Goal: Use online tool/utility: Utilize a website feature to perform a specific function

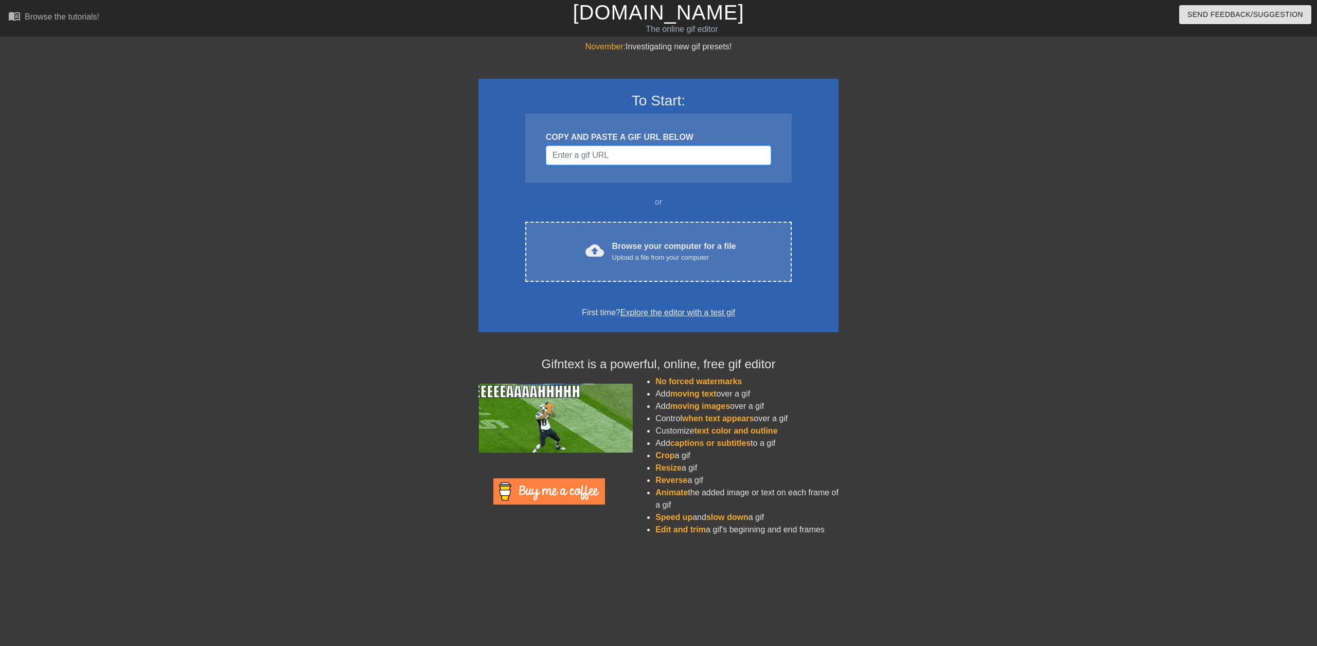
click at [622, 151] on input "Username" at bounding box center [658, 156] width 225 height 20
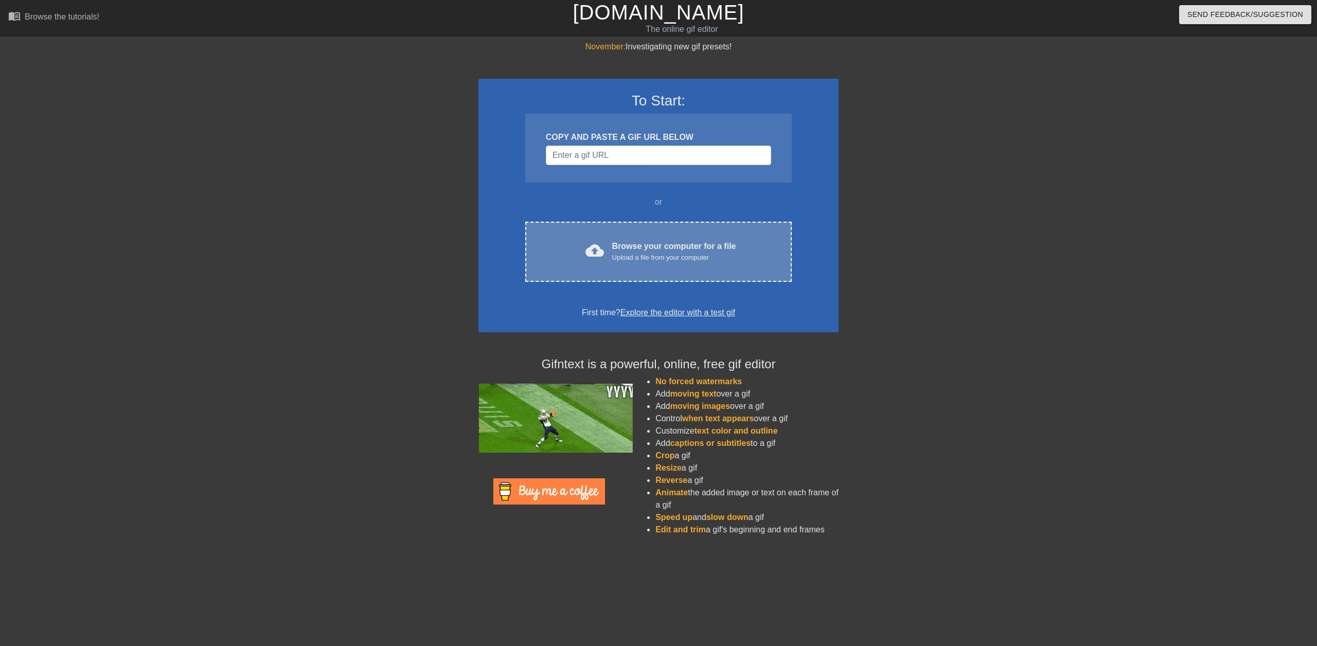
click at [627, 268] on div "cloud_upload Browse your computer for a file Upload a file from your computer C…" at bounding box center [658, 252] width 267 height 60
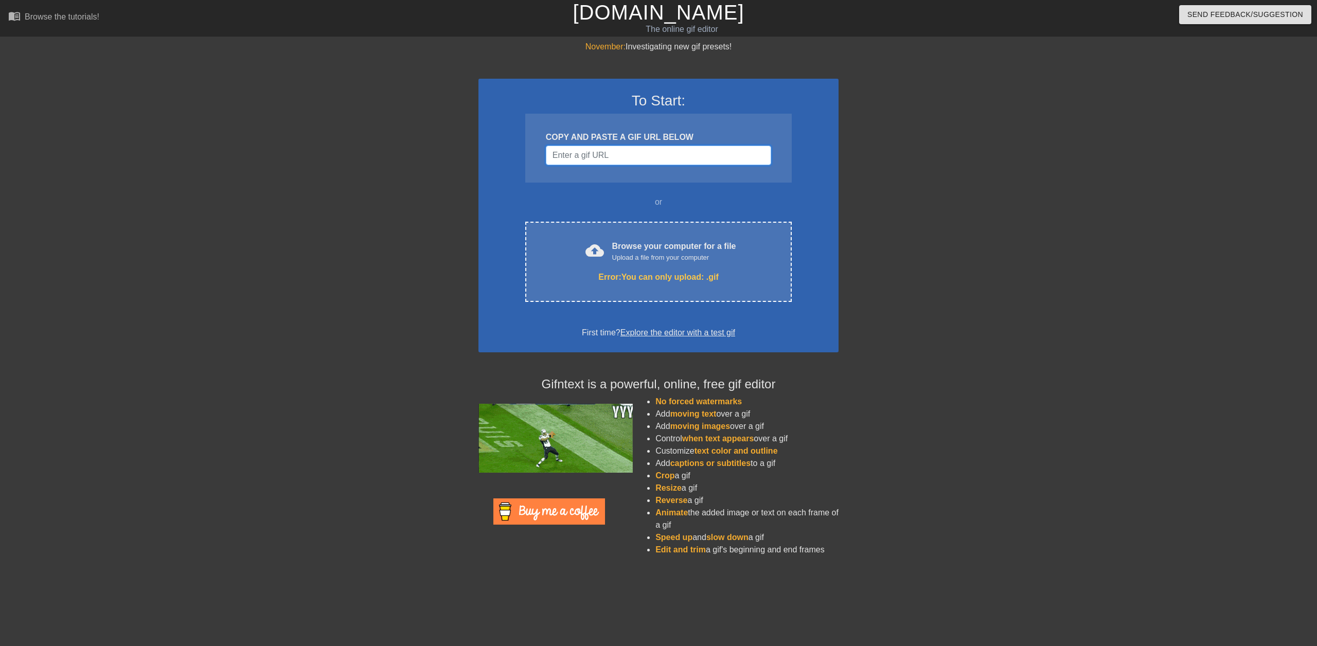
click at [609, 161] on input "Username" at bounding box center [658, 156] width 225 height 20
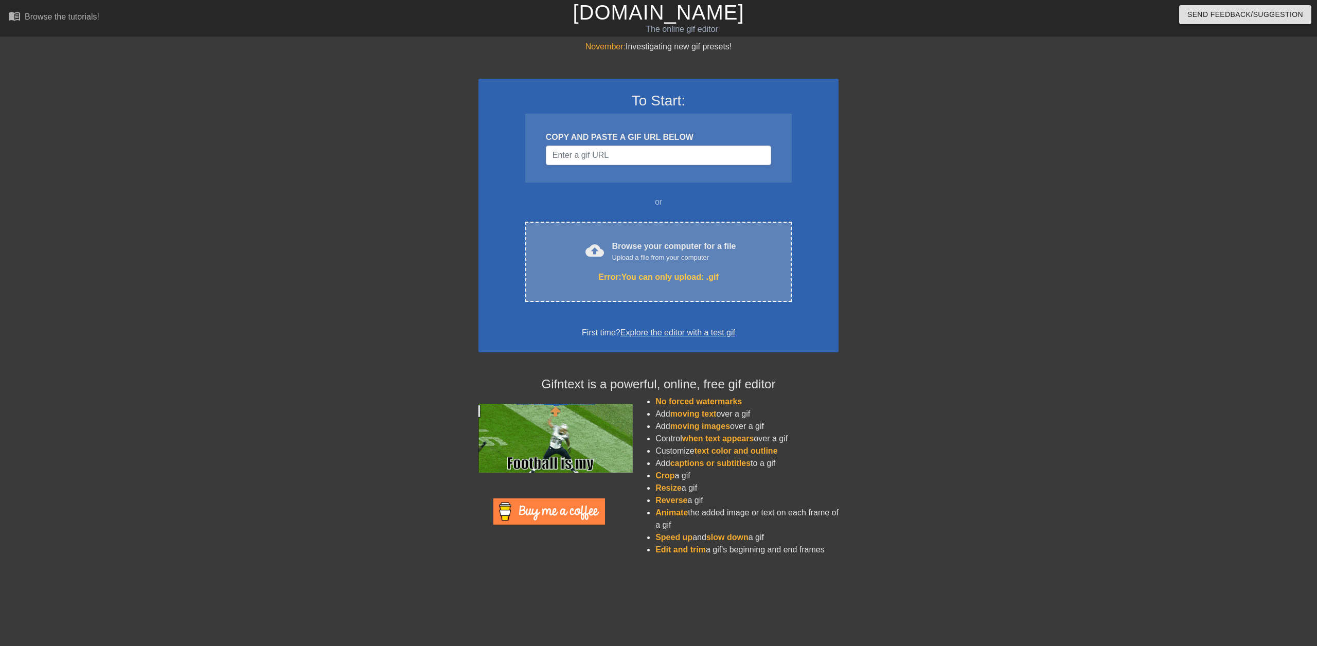
click at [647, 251] on div "Browse your computer for a file Upload a file from your computer" at bounding box center [674, 251] width 124 height 23
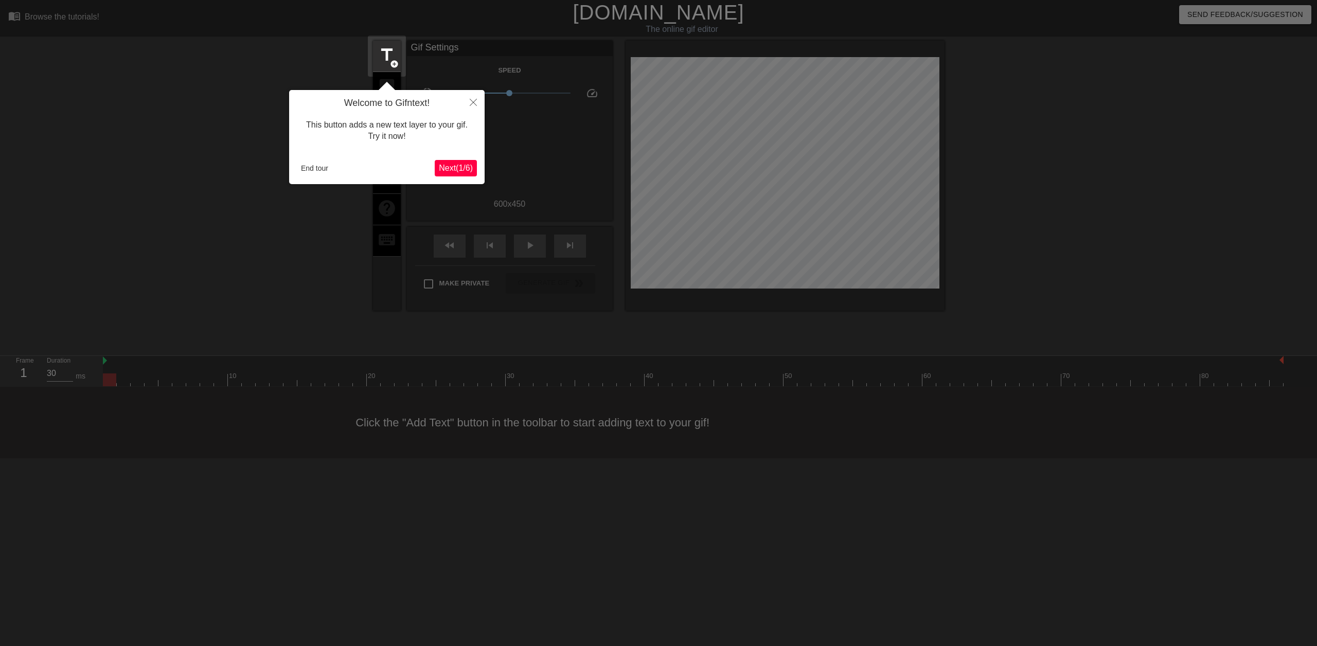
click at [459, 169] on span "Next ( 1 / 6 )" at bounding box center [456, 168] width 34 height 9
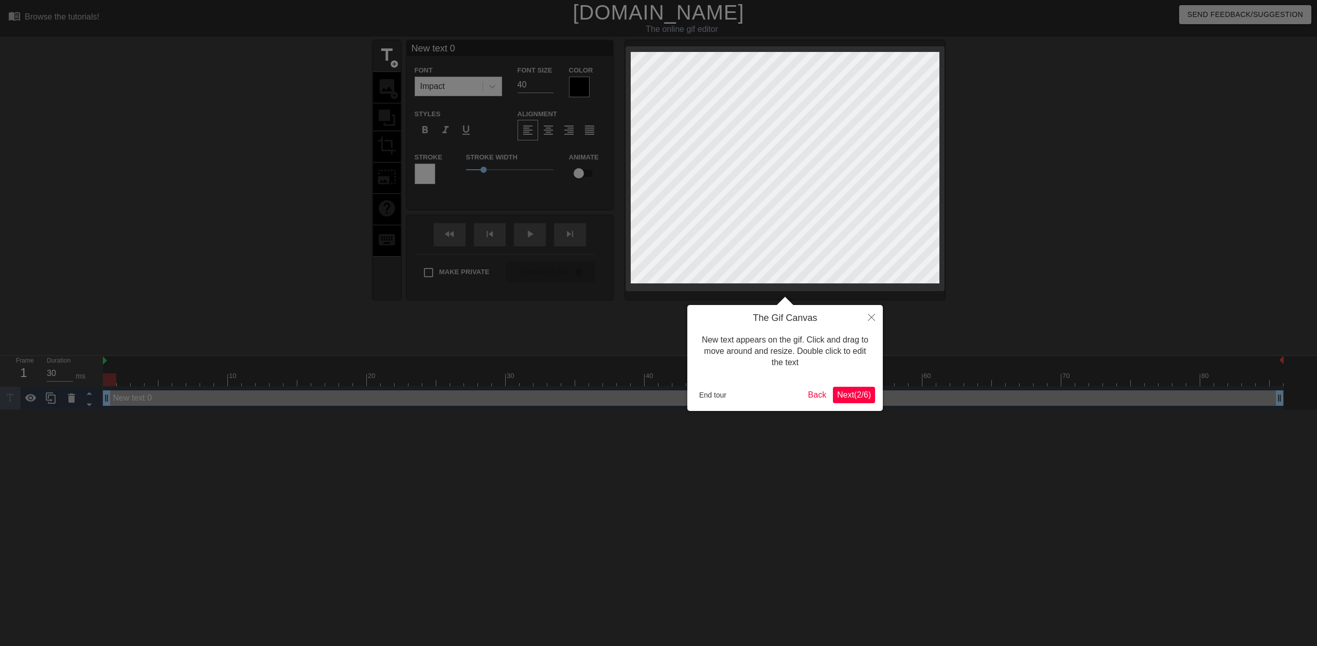
click at [856, 396] on span "Next ( 2 / 6 )" at bounding box center [854, 395] width 34 height 9
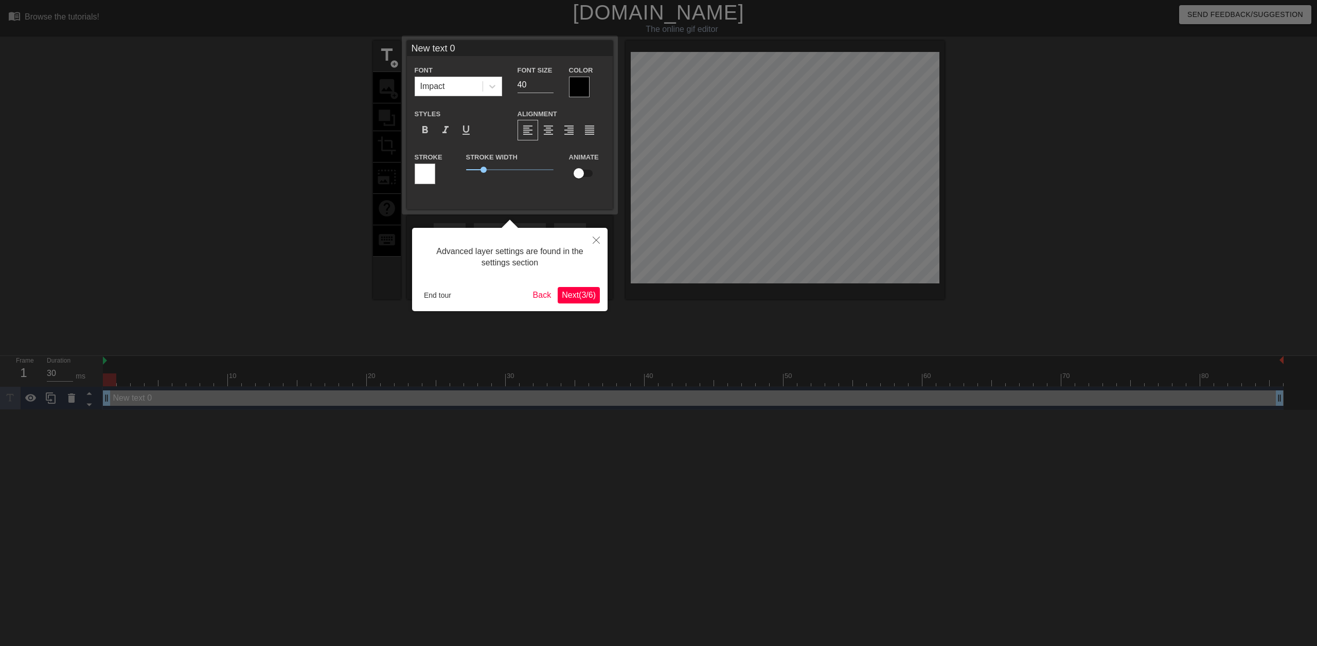
click at [586, 296] on span "Next ( 3 / 6 )" at bounding box center [579, 295] width 34 height 9
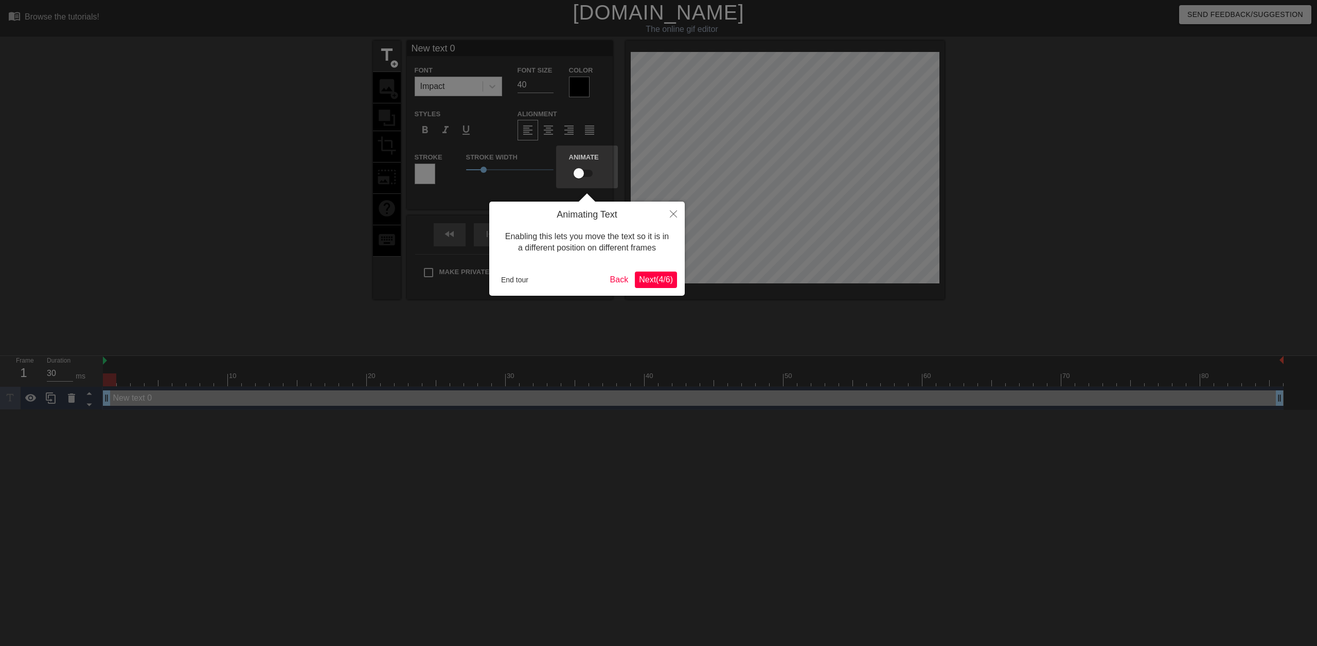
click at [655, 275] on span "Next ( 4 / 6 )" at bounding box center [656, 279] width 34 height 9
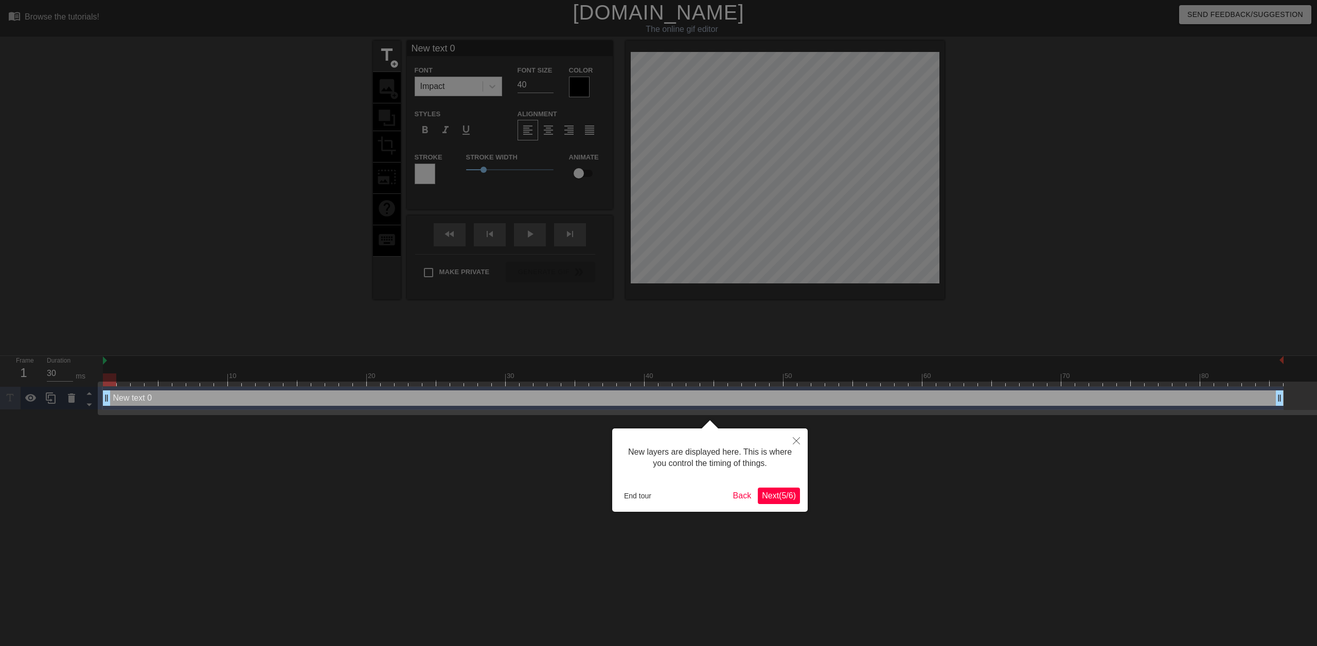
click at [779, 494] on span "Next ( 5 / 6 )" at bounding box center [779, 495] width 34 height 9
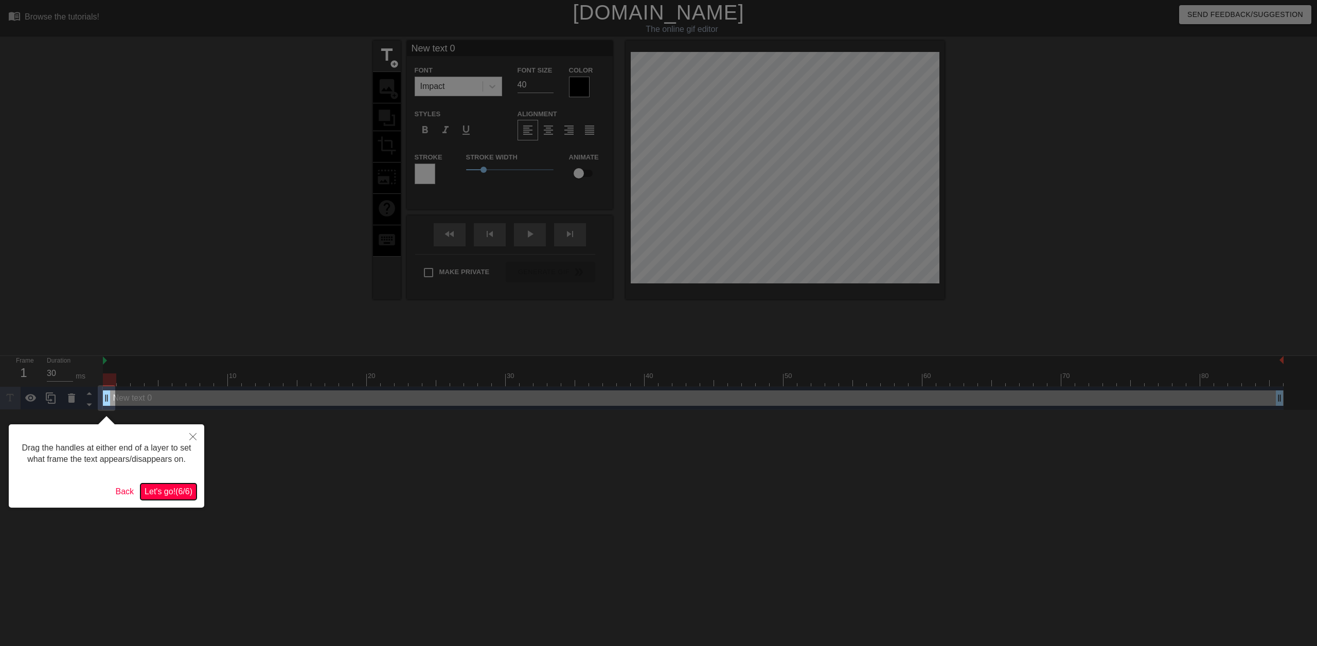
click at [178, 491] on span "Let's go! ( 6 / 6 )" at bounding box center [169, 491] width 48 height 9
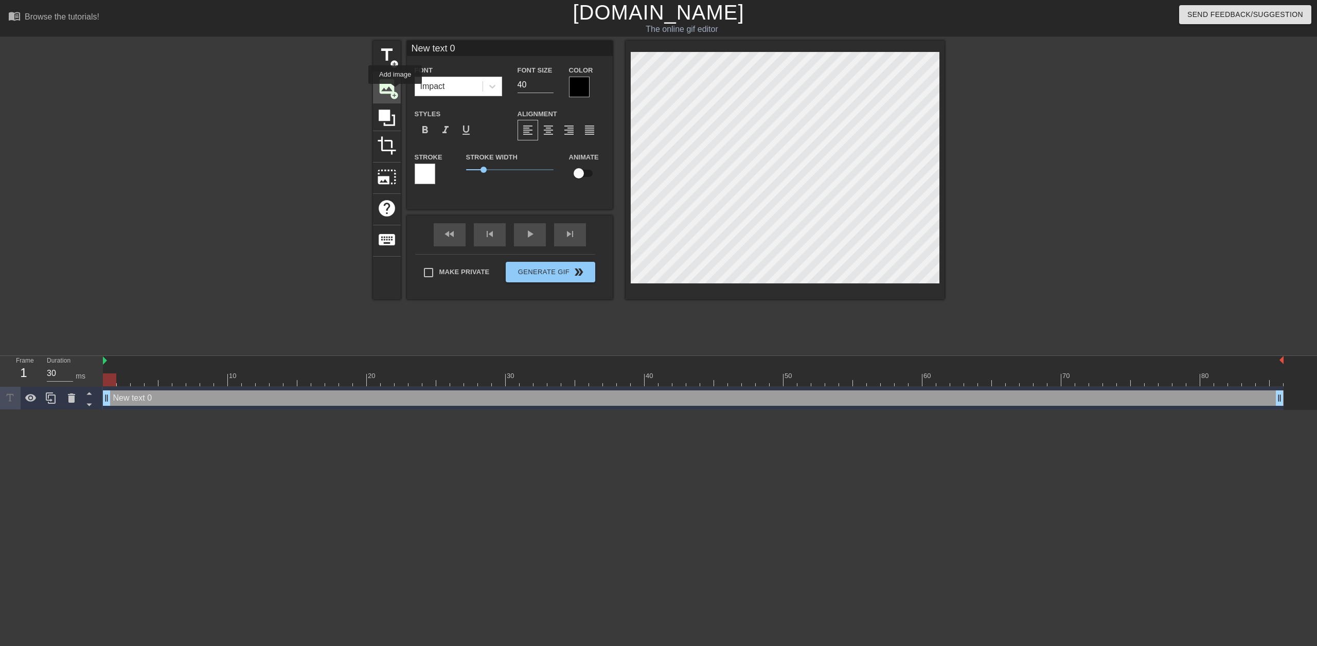
click at [395, 91] on span "add_circle" at bounding box center [394, 95] width 9 height 9
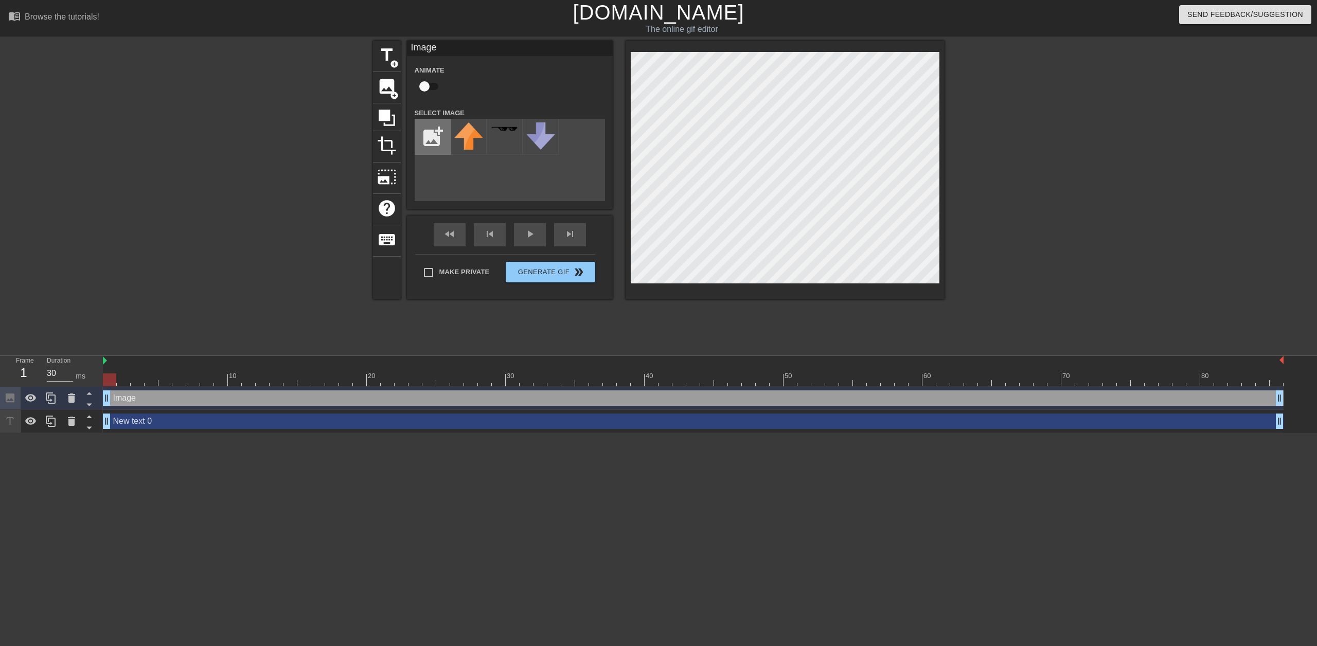
click at [419, 132] on input "file" at bounding box center [432, 136] width 35 height 35
type input "C:\fakepath\Discord_PgTfhl7Dws.png"
click at [472, 142] on img at bounding box center [468, 136] width 29 height 28
click at [25, 373] on div "1" at bounding box center [23, 373] width 15 height 19
drag, startPoint x: 108, startPoint y: 381, endPoint x: 119, endPoint y: 381, distance: 11.3
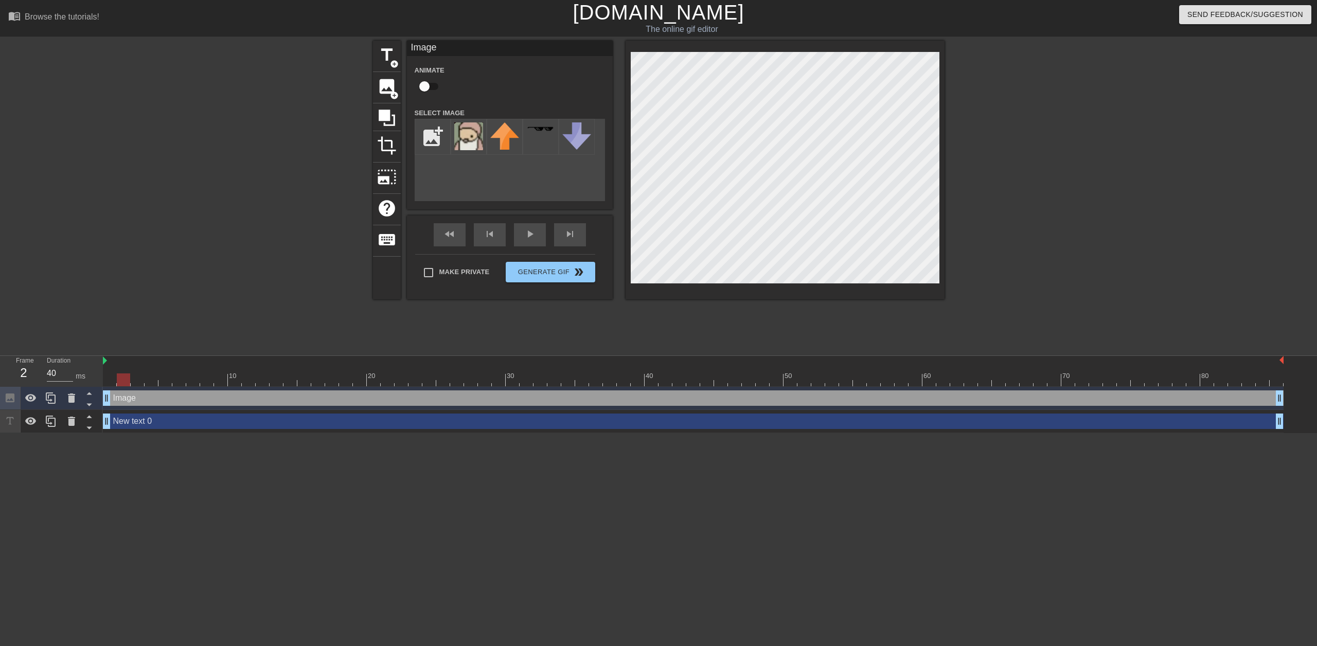
click at [119, 381] on div at bounding box center [123, 380] width 13 height 13
drag, startPoint x: 123, startPoint y: 383, endPoint x: 109, endPoint y: 382, distance: 14.4
click at [109, 382] on div at bounding box center [109, 380] width 13 height 13
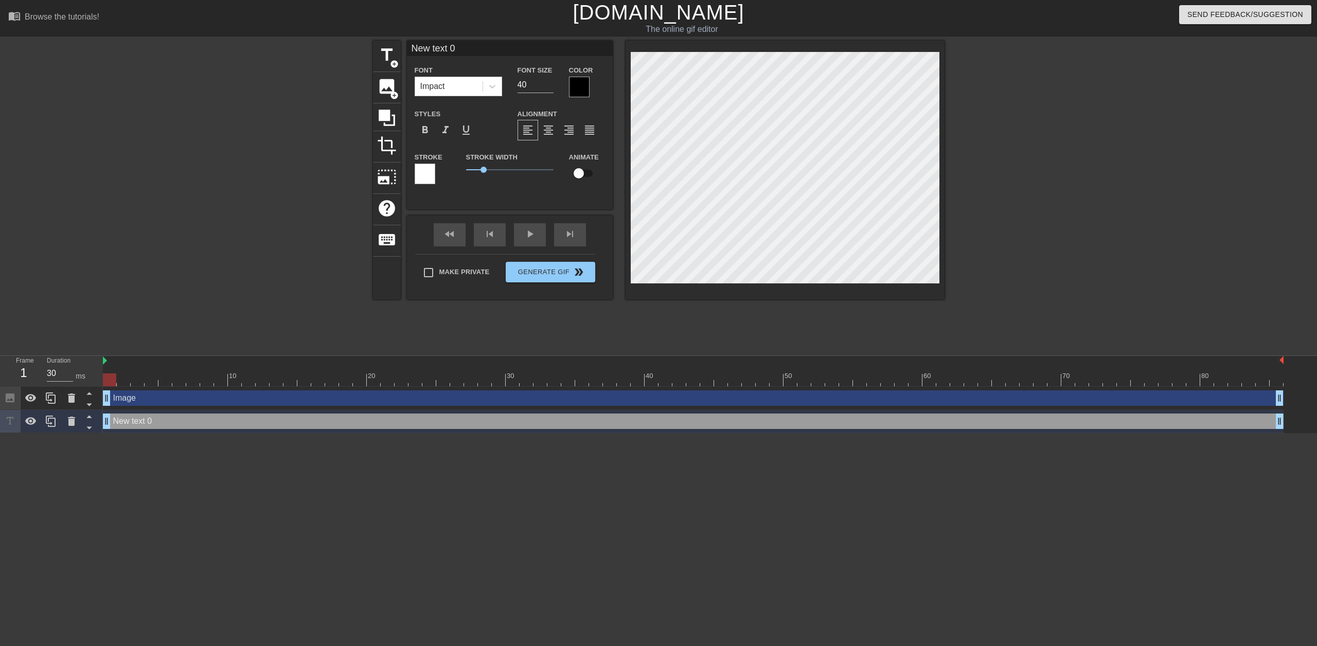
scroll to position [2, 2]
click at [662, 342] on div "title add_circle image add_circle crop photo_size_select_large help keyboard Ne…" at bounding box center [659, 195] width 572 height 309
click at [118, 381] on div at bounding box center [123, 380] width 13 height 13
drag, startPoint x: 128, startPoint y: 381, endPoint x: 140, endPoint y: 377, distance: 13.2
click at [140, 377] on div at bounding box center [137, 380] width 13 height 13
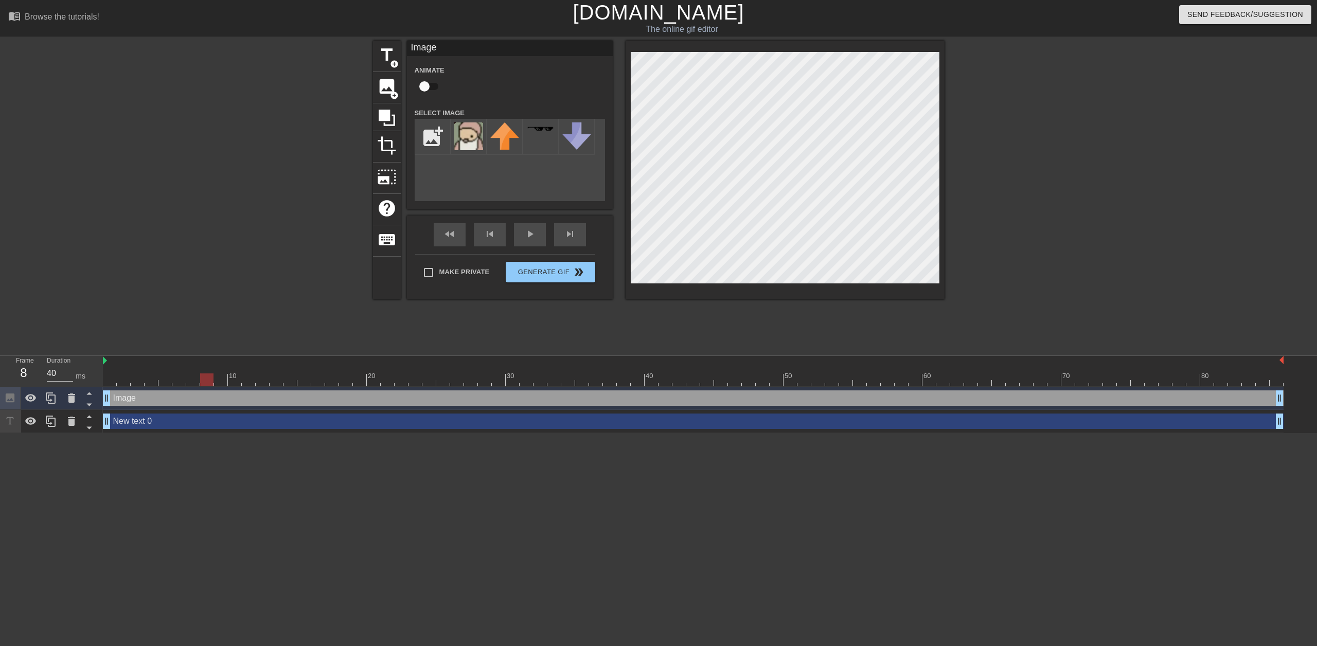
drag, startPoint x: 137, startPoint y: 383, endPoint x: 214, endPoint y: 387, distance: 76.3
click at [214, 387] on div "10 20 30 40 50 60 70 80 Image drag_handle drag_handle New text 0 drag_handle dr…" at bounding box center [710, 394] width 1214 height 77
drag, startPoint x: 207, startPoint y: 381, endPoint x: 253, endPoint y: 380, distance: 45.8
click at [253, 380] on div at bounding box center [248, 380] width 13 height 13
drag, startPoint x: 254, startPoint y: 380, endPoint x: 235, endPoint y: 381, distance: 18.5
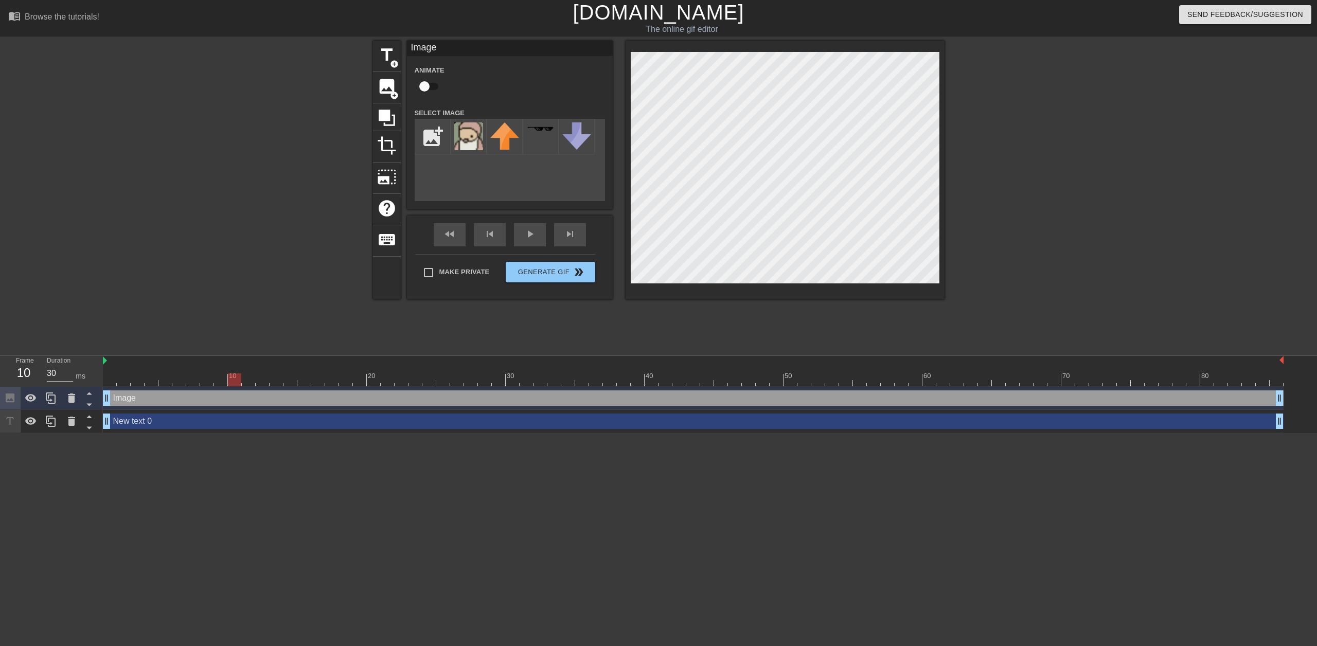
click at [235, 381] on div at bounding box center [234, 380] width 13 height 13
click at [247, 380] on div at bounding box center [693, 380] width 1181 height 13
click at [263, 378] on div at bounding box center [693, 380] width 1181 height 13
click at [276, 381] on div at bounding box center [693, 380] width 1181 height 13
click at [262, 376] on div at bounding box center [693, 380] width 1181 height 13
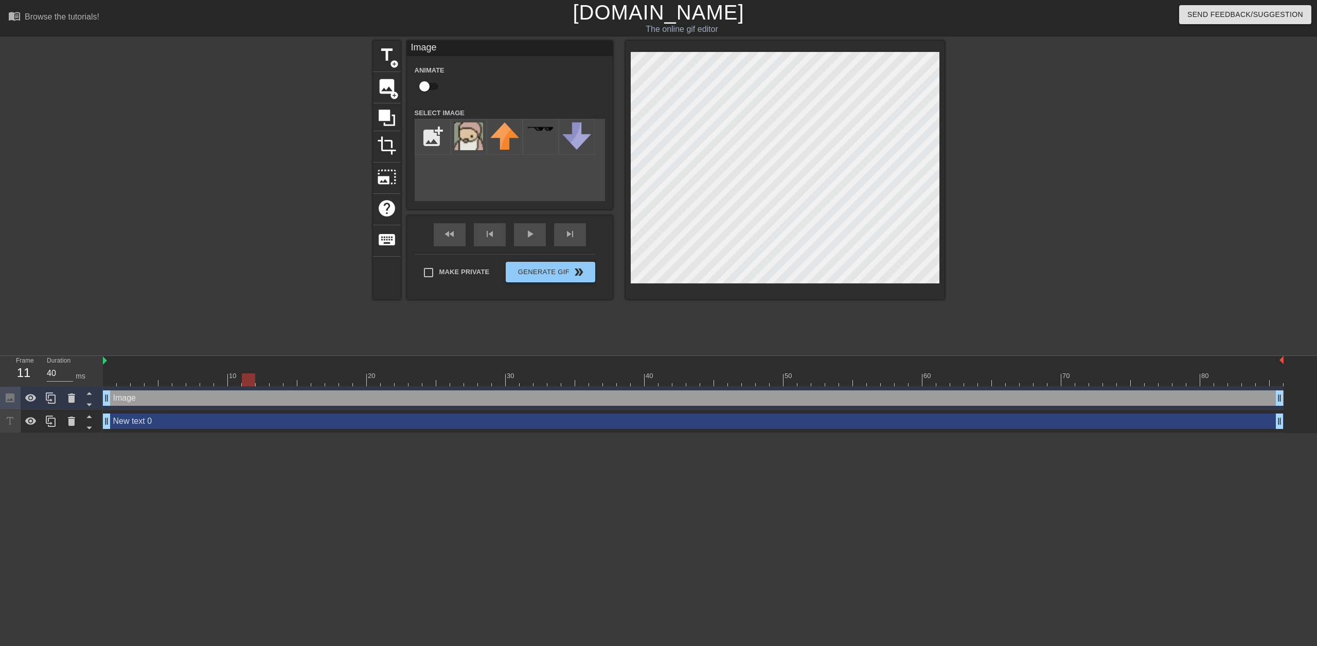
drag, startPoint x: 245, startPoint y: 378, endPoint x: 200, endPoint y: 378, distance: 45.3
click at [243, 378] on div at bounding box center [693, 380] width 1181 height 13
click at [199, 378] on div at bounding box center [693, 380] width 1181 height 13
click at [169, 380] on div at bounding box center [693, 380] width 1181 height 13
click at [169, 380] on div at bounding box center [164, 380] width 13 height 13
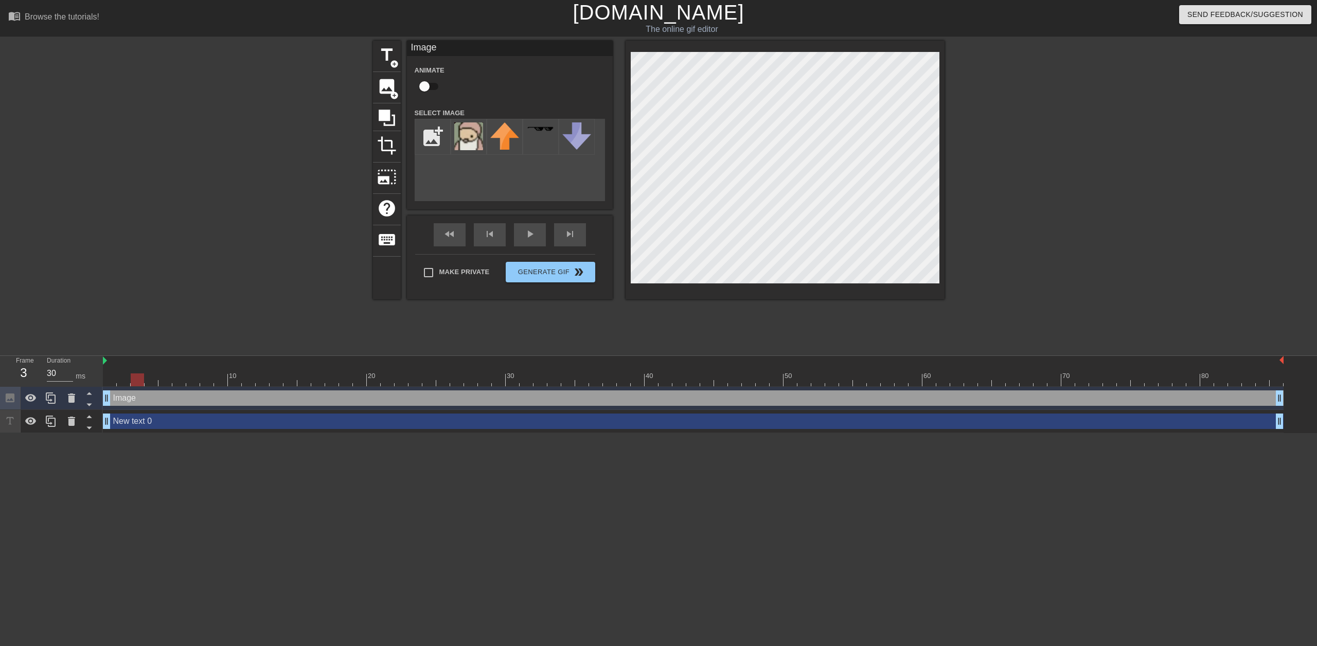
click at [137, 379] on div at bounding box center [693, 380] width 1181 height 13
click at [137, 379] on div at bounding box center [137, 380] width 13 height 13
drag, startPoint x: 134, startPoint y: 378, endPoint x: 102, endPoint y: 378, distance: 31.9
click at [102, 378] on div "Frame 1 Duration 30 ms 10 20 30 40 50 60 70 80 Image drag_handle drag_handle Ne…" at bounding box center [658, 394] width 1317 height 77
click at [65, 426] on icon at bounding box center [71, 421] width 12 height 12
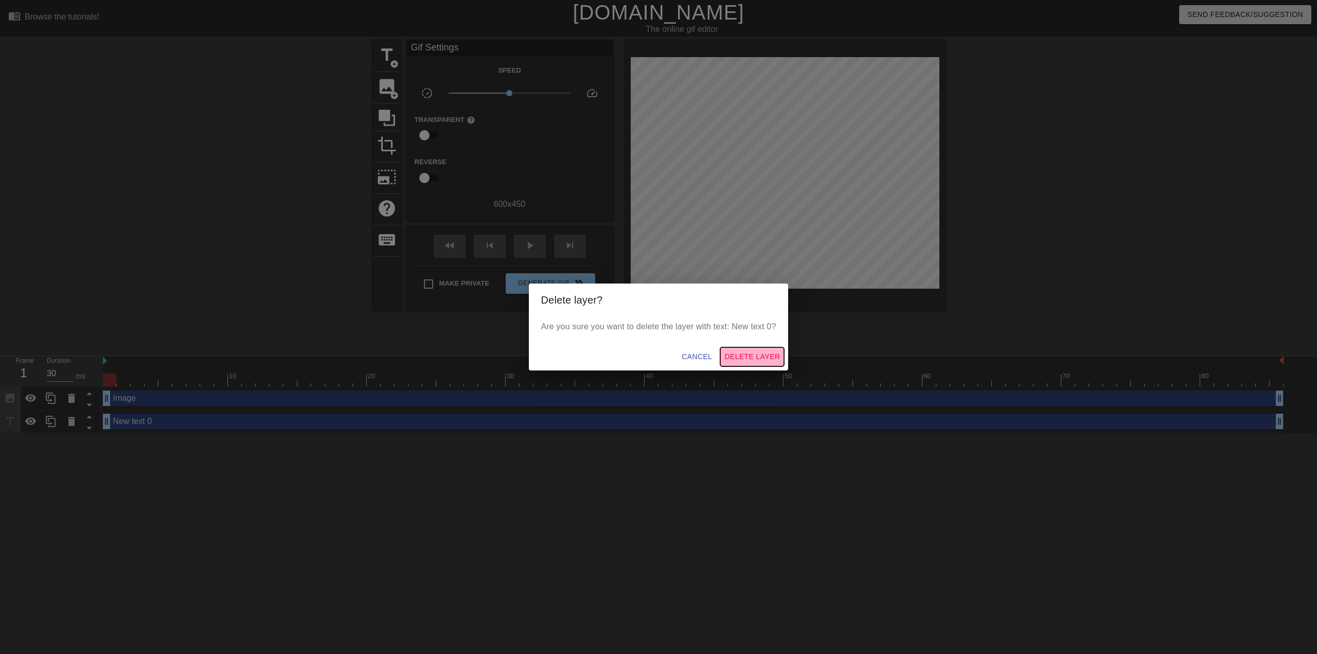
click at [752, 362] on span "Delete Layer" at bounding box center [752, 356] width 56 height 13
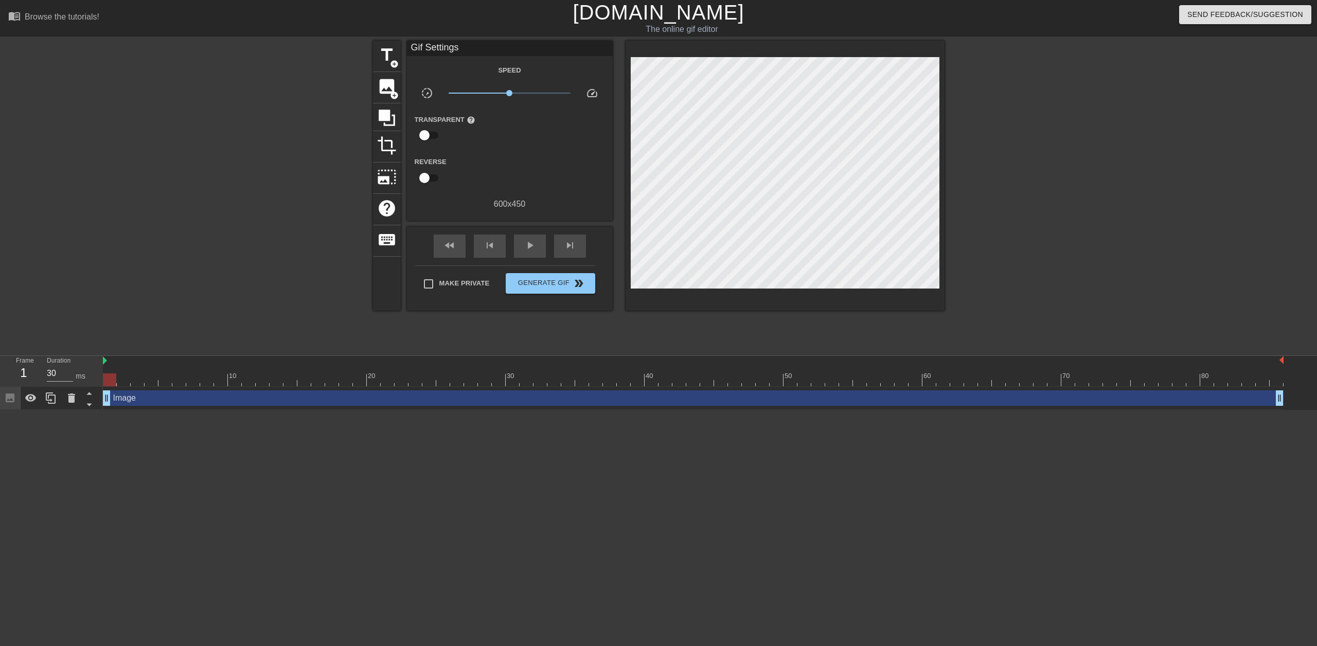
drag, startPoint x: 116, startPoint y: 378, endPoint x: 0, endPoint y: 413, distance: 120.9
click at [0, 410] on html "menu_book Browse the tutorials! [DOMAIN_NAME] The online gif editor Send Feedba…" at bounding box center [658, 205] width 1317 height 410
click at [108, 381] on div at bounding box center [109, 380] width 13 height 13
click at [105, 365] on div at bounding box center [693, 361] width 1181 height 10
drag, startPoint x: 103, startPoint y: 364, endPoint x: 173, endPoint y: 356, distance: 70.5
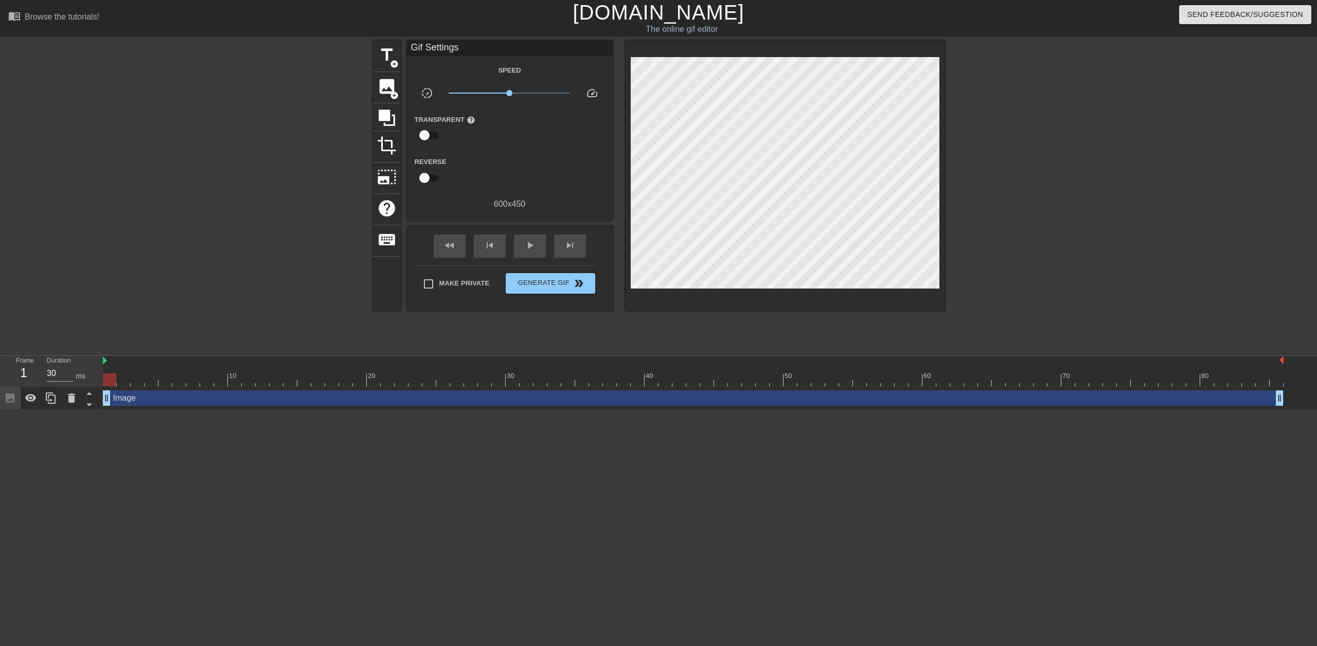
drag, startPoint x: 173, startPoint y: 361, endPoint x: 91, endPoint y: 370, distance: 82.8
click at [89, 368] on div "Frame 1 Duration 30 ms 10 20 30 40 50 60 70 80 Image drag_handle drag_handle" at bounding box center [658, 383] width 1317 height 54
drag, startPoint x: 108, startPoint y: 396, endPoint x: 447, endPoint y: 402, distance: 338.6
drag, startPoint x: 440, startPoint y: 401, endPoint x: 73, endPoint y: 400, distance: 367.9
click at [73, 400] on div "Frame 1 Duration 30 ms 10 20 30 40 50 60 70 80 Image drag_handle drag_handle" at bounding box center [658, 383] width 1317 height 54
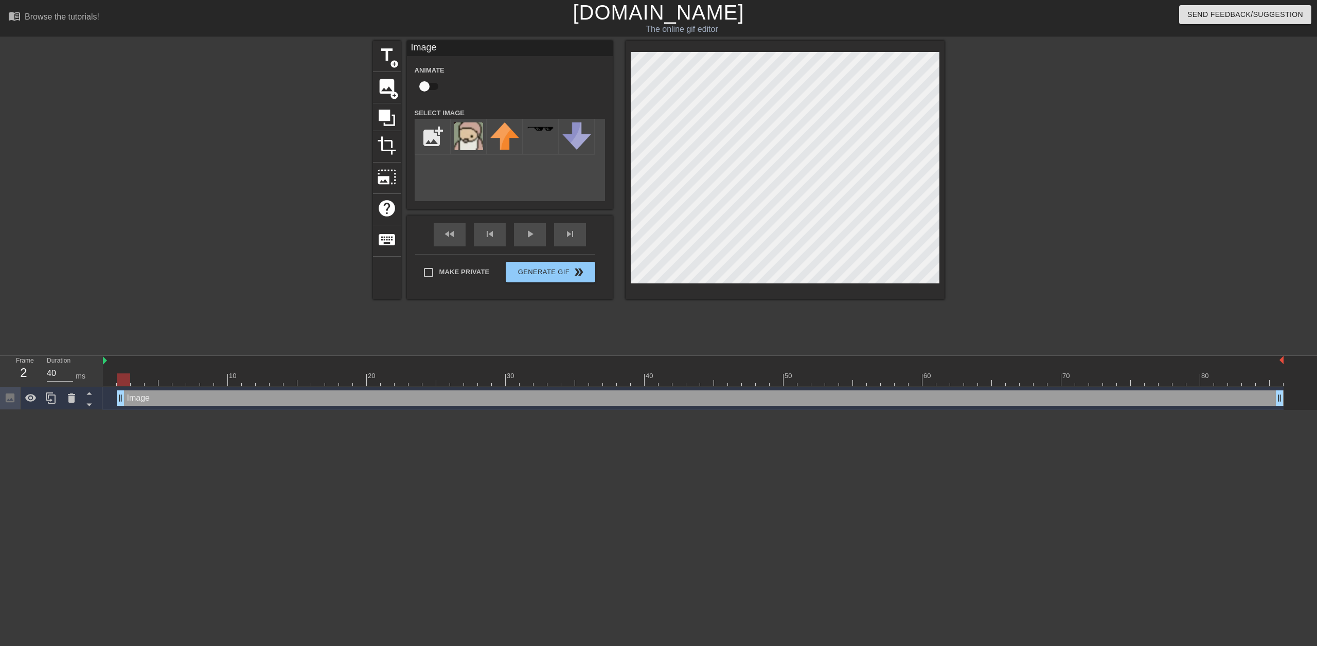
drag, startPoint x: 105, startPoint y: 400, endPoint x: 116, endPoint y: 400, distance: 10.3
click at [116, 400] on div "Image drag_handle drag_handle" at bounding box center [693, 398] width 1181 height 15
drag, startPoint x: 122, startPoint y: 399, endPoint x: 148, endPoint y: 396, distance: 25.4
type input "30"
drag, startPoint x: 146, startPoint y: 396, endPoint x: 0, endPoint y: 405, distance: 146.4
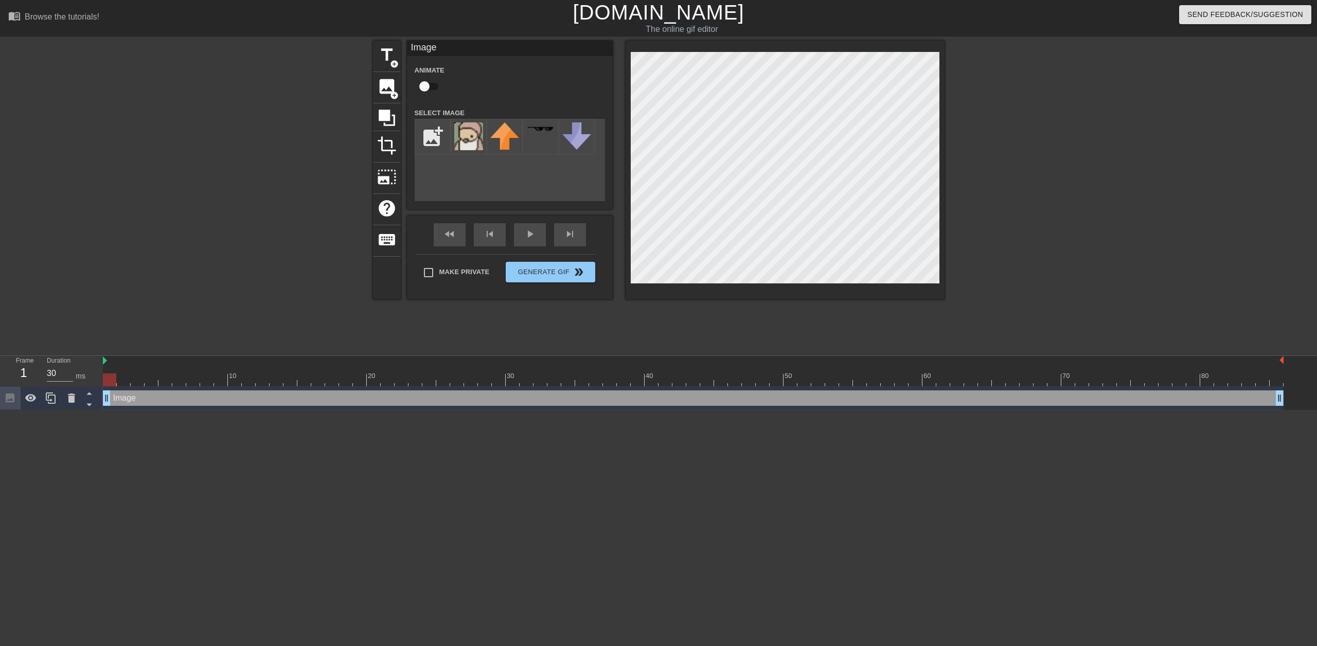
click at [0, 405] on div "Frame 1 Duration 30 ms 10 20 30 40 50 60 70 80 Image drag_handle drag_handle" at bounding box center [658, 383] width 1317 height 54
click at [423, 86] on input "checkbox" at bounding box center [424, 87] width 59 height 20
checkbox input "true"
drag, startPoint x: 111, startPoint y: 383, endPoint x: 264, endPoint y: 385, distance: 153.9
click at [264, 385] on div at bounding box center [262, 380] width 13 height 13
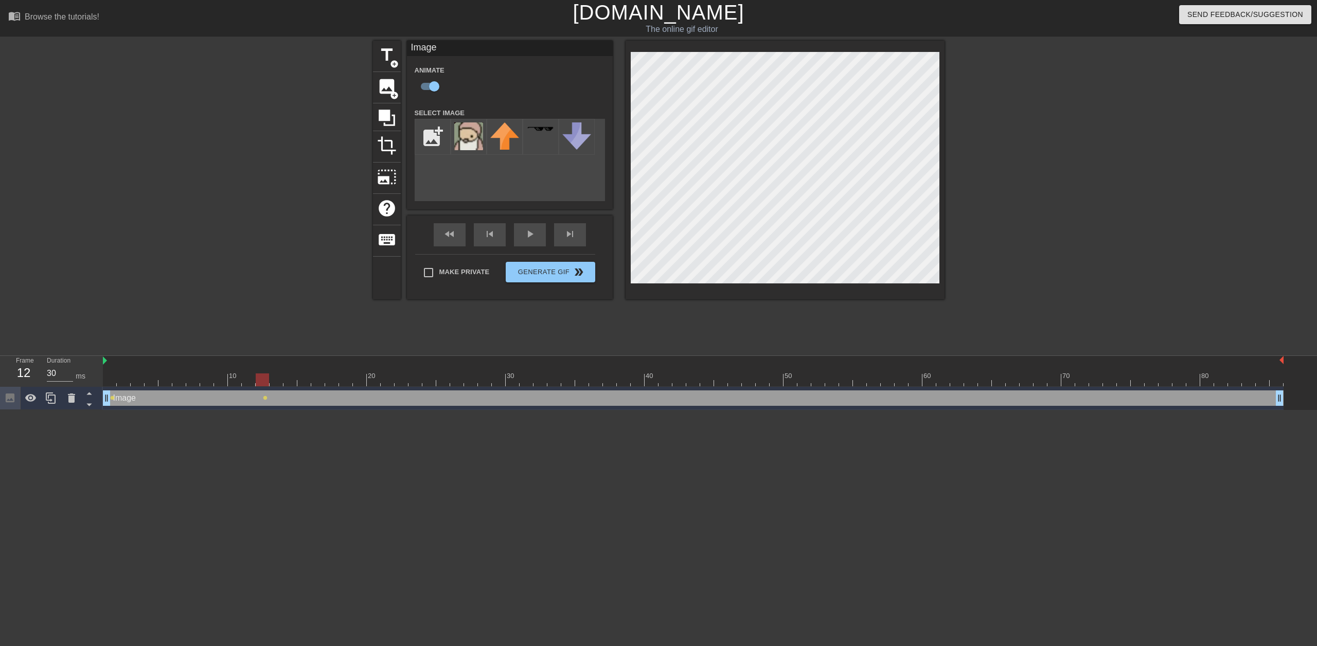
click at [589, 309] on div "title add_circle image add_circle crop photo_size_select_large help keyboard Im…" at bounding box center [659, 195] width 572 height 309
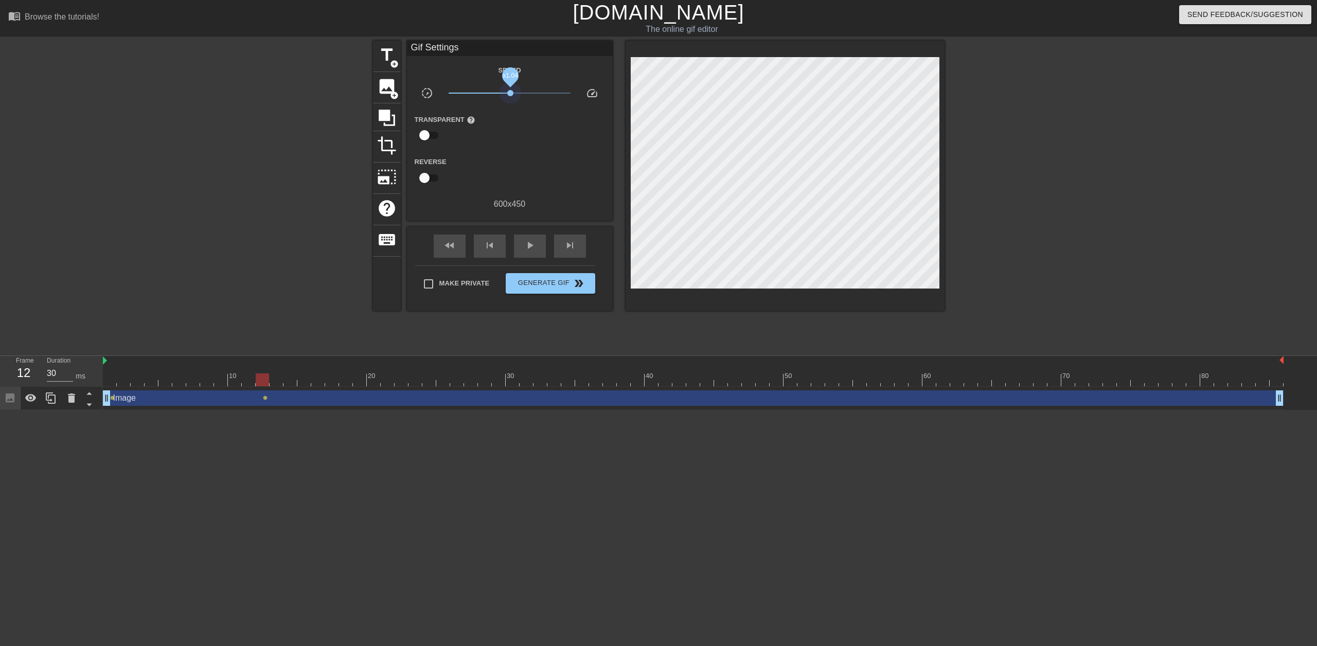
drag, startPoint x: 507, startPoint y: 93, endPoint x: 510, endPoint y: 100, distance: 8.3
click at [510, 100] on div "x1.04" at bounding box center [509, 95] width 137 height 16
drag, startPoint x: 267, startPoint y: 382, endPoint x: 44, endPoint y: 351, distance: 225.4
click at [44, 351] on div "menu_book Browse the tutorials! [DOMAIN_NAME] The online gif editor Send Feedba…" at bounding box center [658, 205] width 1317 height 410
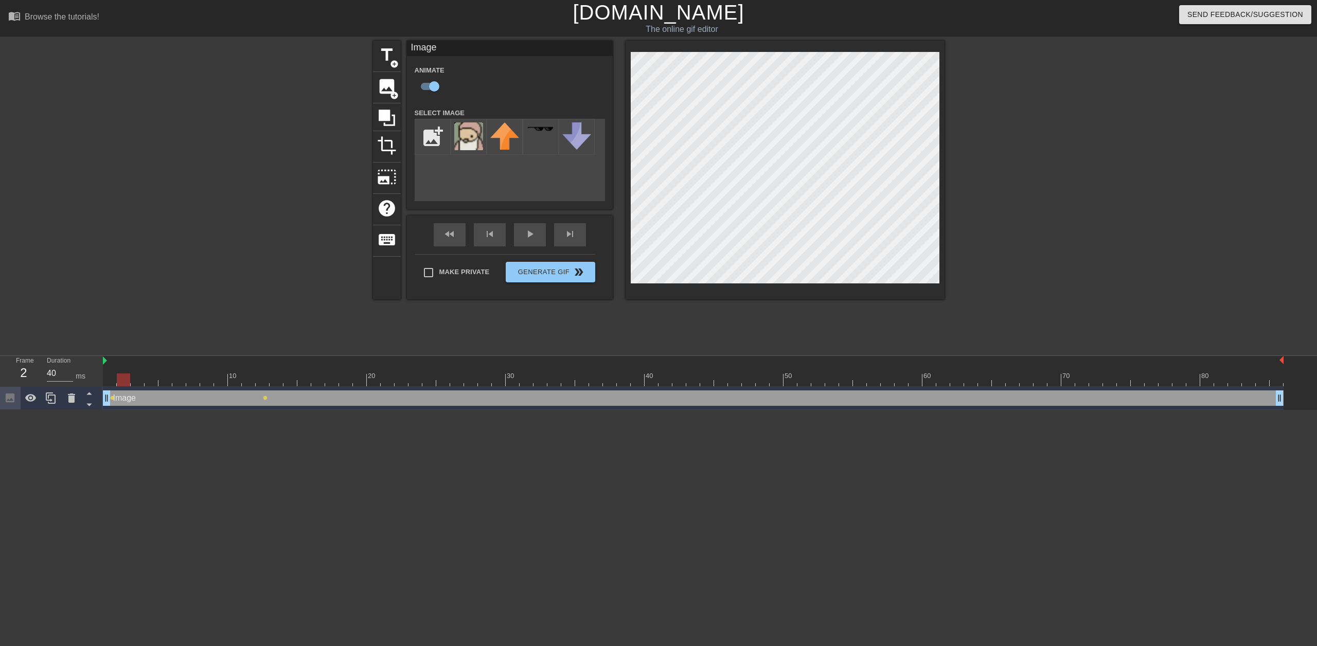
click at [123, 380] on div at bounding box center [693, 380] width 1181 height 13
click at [139, 376] on div at bounding box center [693, 380] width 1181 height 13
click at [153, 382] on div at bounding box center [693, 380] width 1181 height 13
click at [167, 376] on div at bounding box center [693, 380] width 1181 height 13
click at [180, 382] on div at bounding box center [693, 380] width 1181 height 13
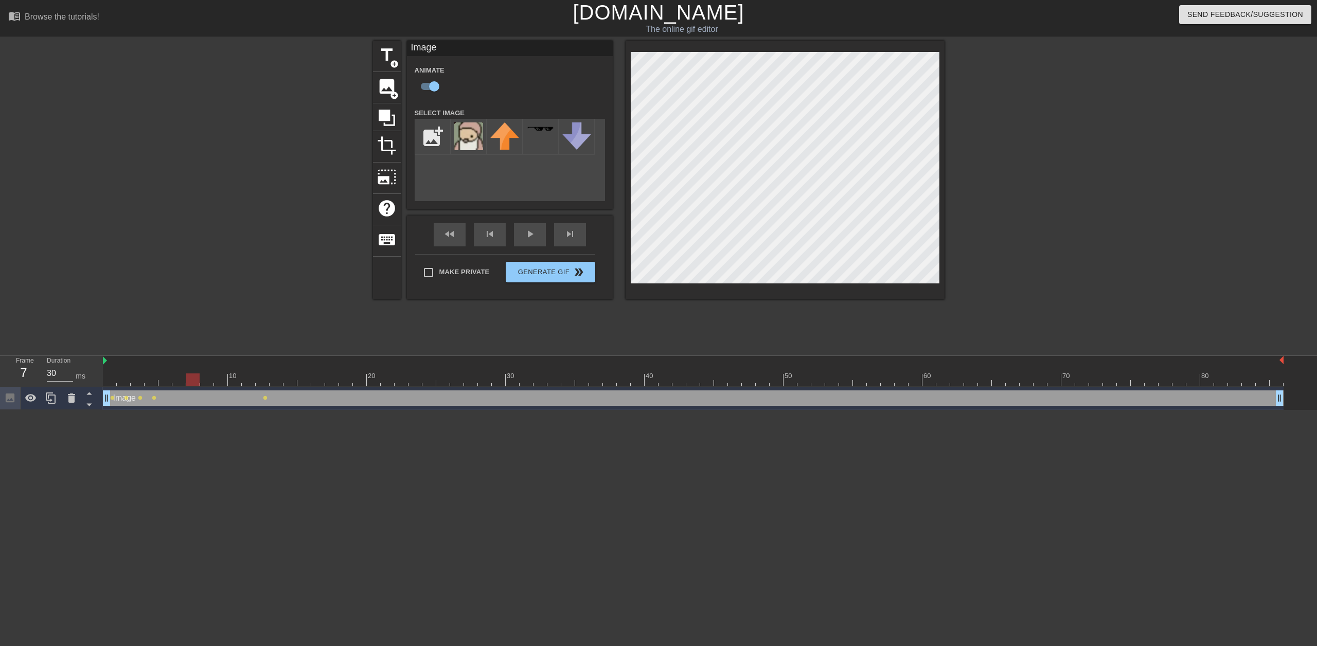
click at [193, 380] on div at bounding box center [693, 380] width 1181 height 13
click at [207, 382] on div at bounding box center [693, 380] width 1181 height 13
click at [219, 382] on div at bounding box center [693, 380] width 1181 height 13
click at [236, 380] on div at bounding box center [693, 380] width 1181 height 13
click at [247, 384] on div at bounding box center [693, 380] width 1181 height 13
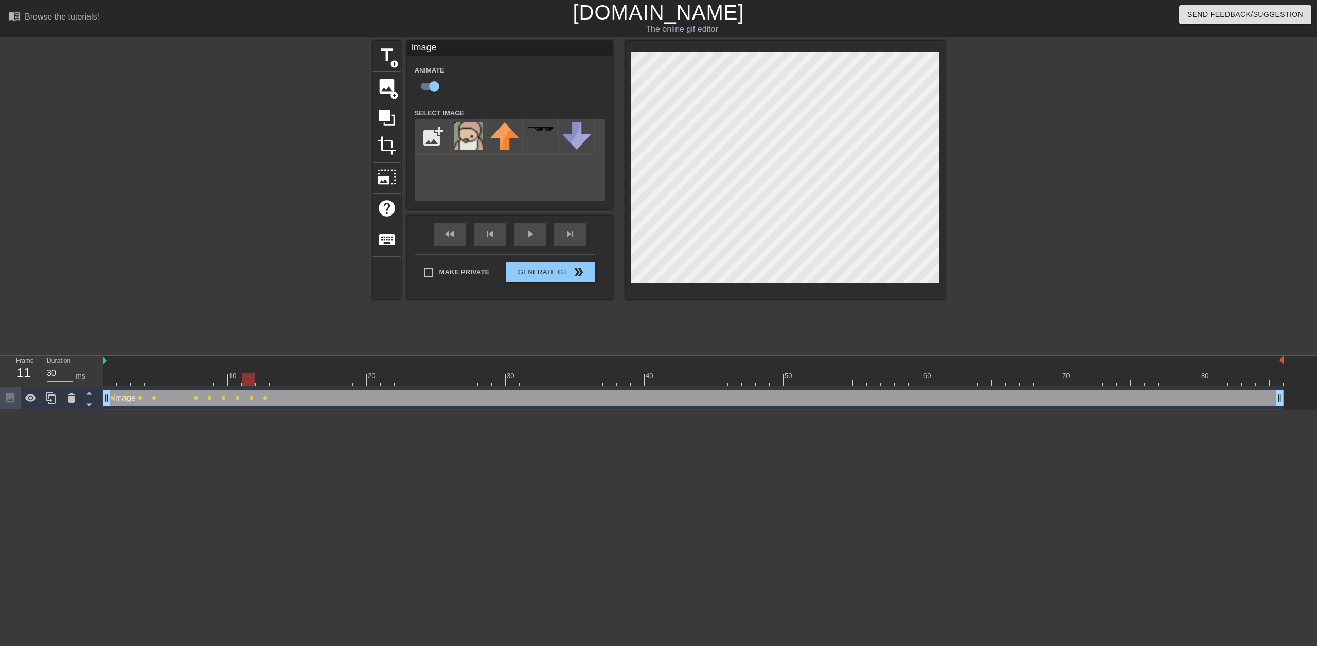
click at [266, 382] on div at bounding box center [693, 380] width 1181 height 13
click at [272, 382] on div at bounding box center [693, 380] width 1181 height 13
click at [289, 382] on div at bounding box center [693, 380] width 1181 height 13
click at [307, 382] on div at bounding box center [693, 380] width 1181 height 13
click at [319, 384] on div at bounding box center [693, 380] width 1181 height 13
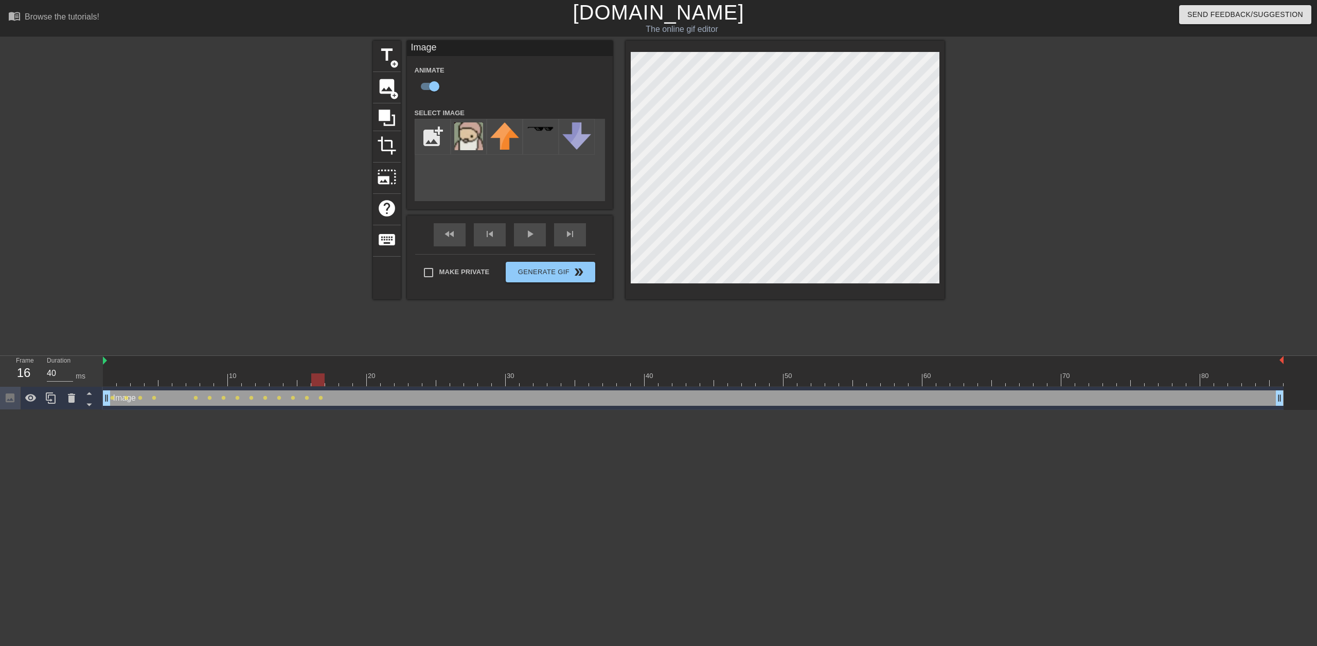
click at [332, 383] on div at bounding box center [693, 380] width 1181 height 13
click at [345, 385] on div at bounding box center [693, 380] width 1181 height 13
click at [360, 384] on div at bounding box center [693, 380] width 1181 height 13
click at [344, 382] on div at bounding box center [693, 380] width 1181 height 13
click at [362, 382] on div at bounding box center [693, 380] width 1181 height 13
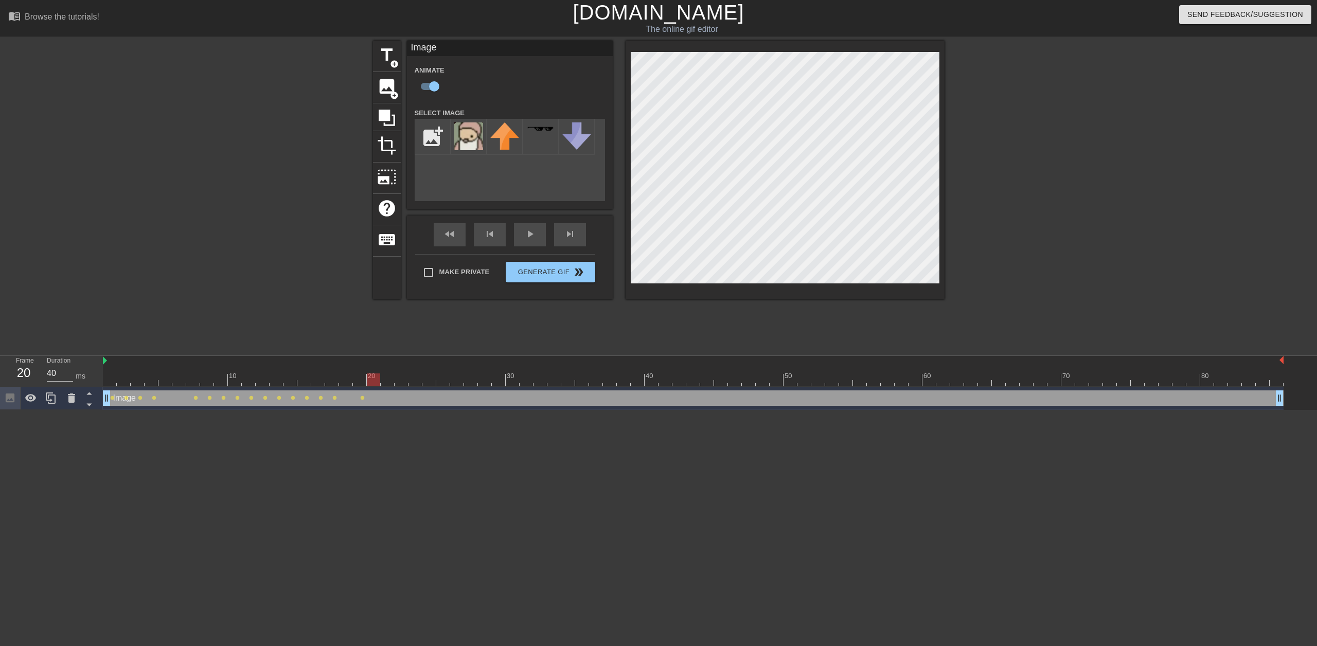
click at [375, 381] on div at bounding box center [693, 380] width 1181 height 13
click at [385, 381] on div at bounding box center [693, 380] width 1181 height 13
click at [348, 387] on div "Image drag_handle drag_handle lens lens lens lens lens lens lens lens lens lens…" at bounding box center [693, 398] width 1181 height 23
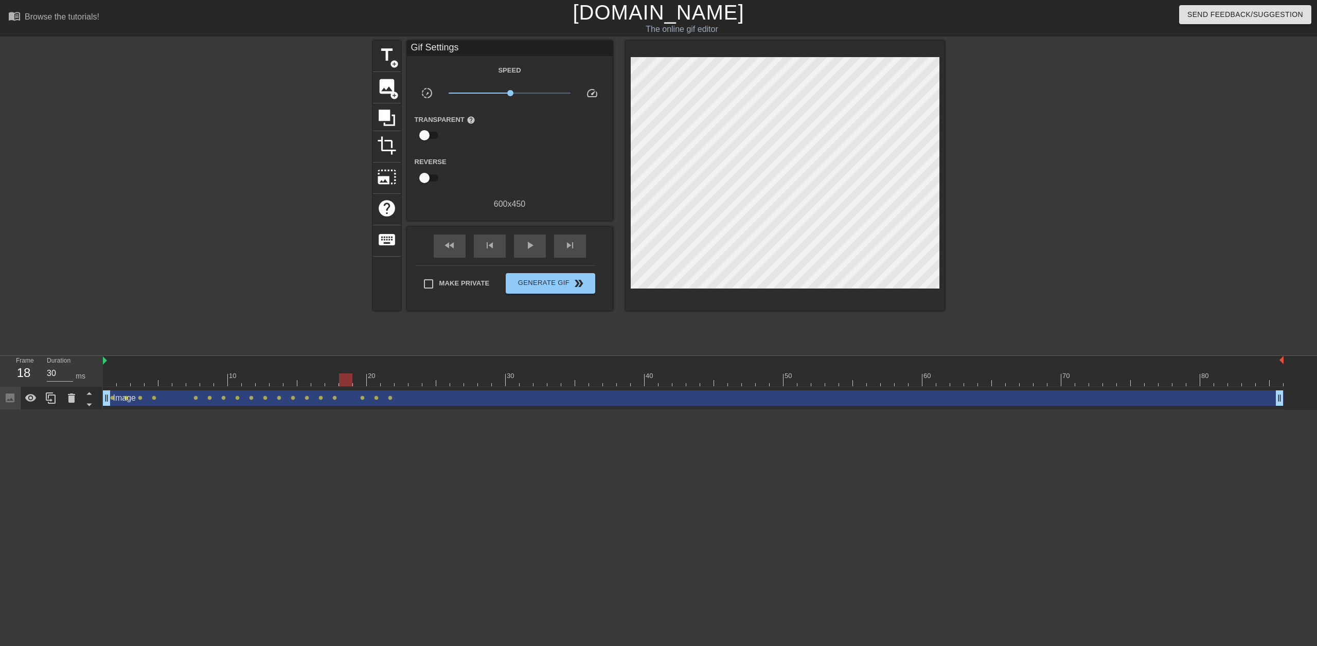
click at [348, 381] on div at bounding box center [693, 380] width 1181 height 13
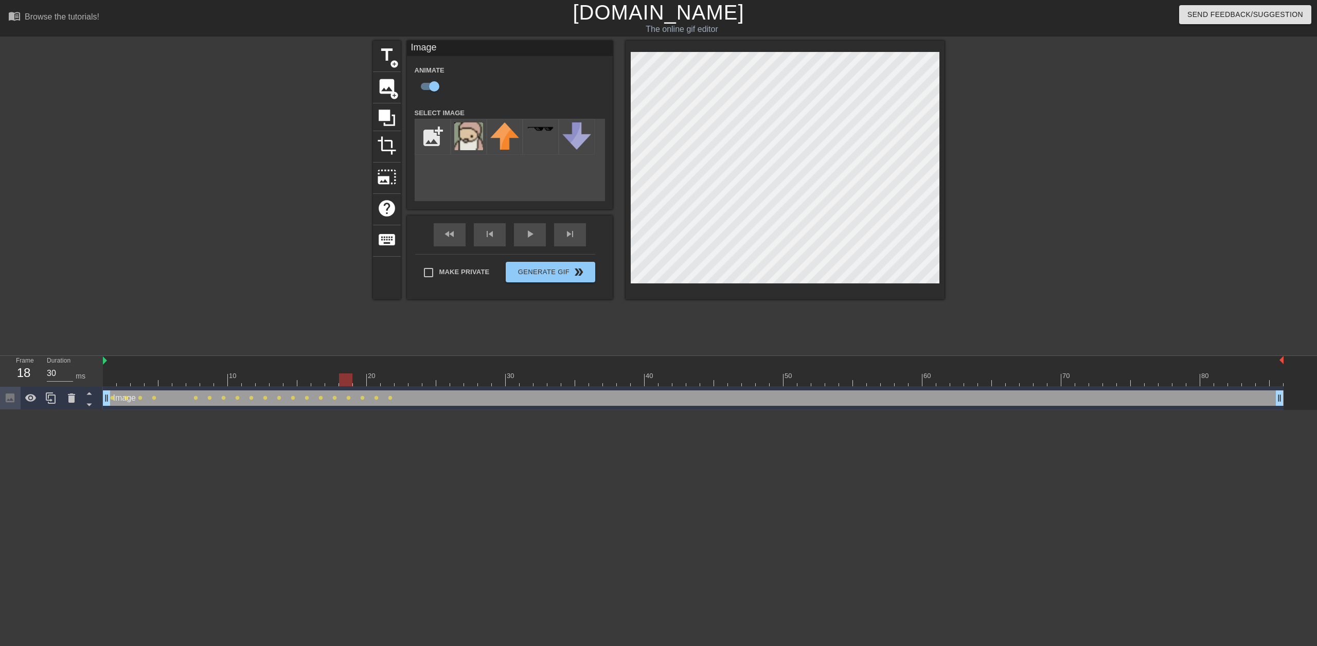
click at [404, 381] on div at bounding box center [693, 380] width 1181 height 13
drag, startPoint x: 419, startPoint y: 380, endPoint x: 424, endPoint y: 380, distance: 5.2
click at [419, 380] on div at bounding box center [693, 380] width 1181 height 13
click at [431, 382] on div at bounding box center [693, 380] width 1181 height 13
click at [442, 384] on div at bounding box center [693, 380] width 1181 height 13
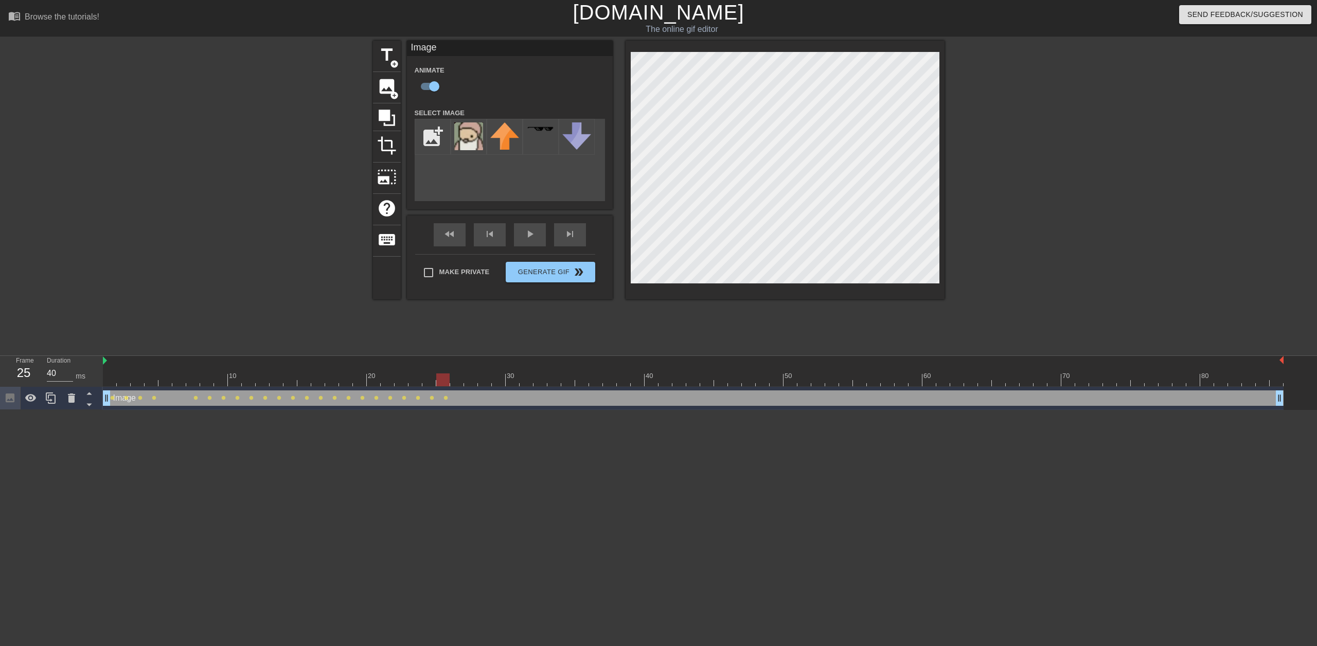
click at [463, 383] on div at bounding box center [693, 380] width 1181 height 13
click at [444, 381] on div at bounding box center [693, 380] width 1181 height 13
click at [455, 381] on div at bounding box center [693, 380] width 1181 height 13
click at [471, 381] on div at bounding box center [693, 380] width 1181 height 13
click at [486, 382] on div at bounding box center [693, 380] width 1181 height 13
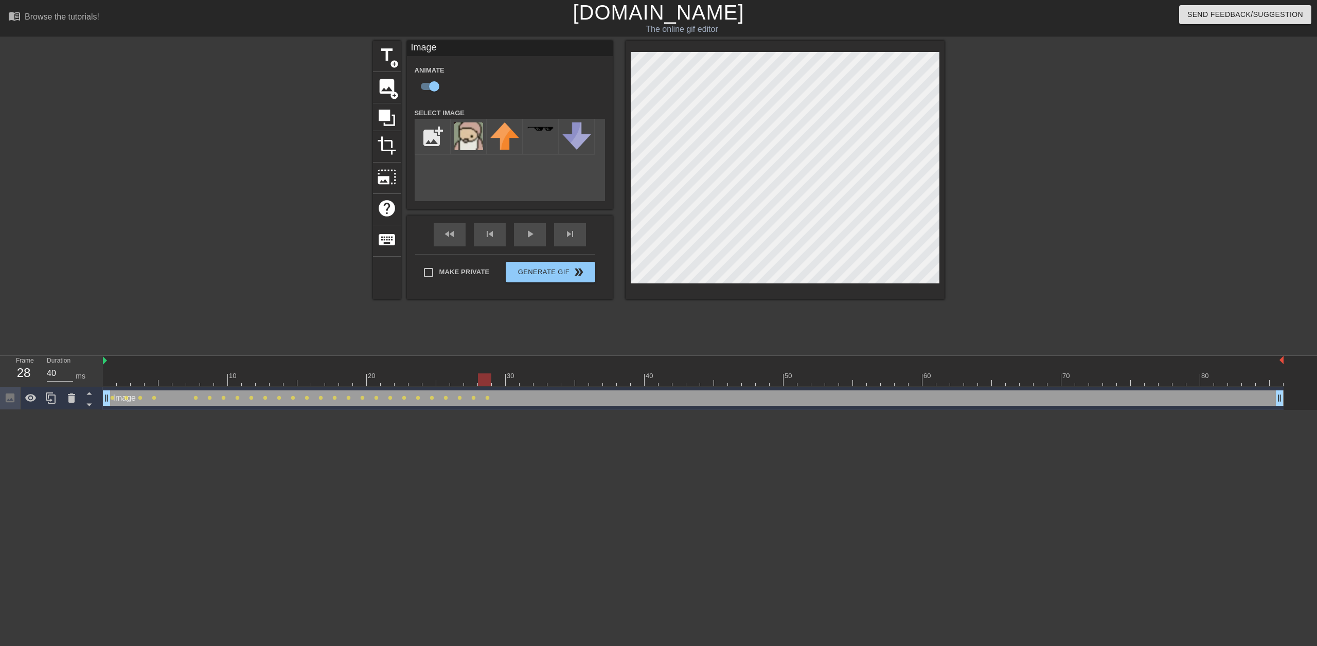
click at [499, 383] on div at bounding box center [693, 380] width 1181 height 13
click at [512, 383] on div at bounding box center [693, 380] width 1181 height 13
click at [527, 383] on div at bounding box center [693, 380] width 1181 height 13
click at [527, 383] on div at bounding box center [526, 380] width 13 height 13
click at [541, 382] on div at bounding box center [693, 380] width 1181 height 13
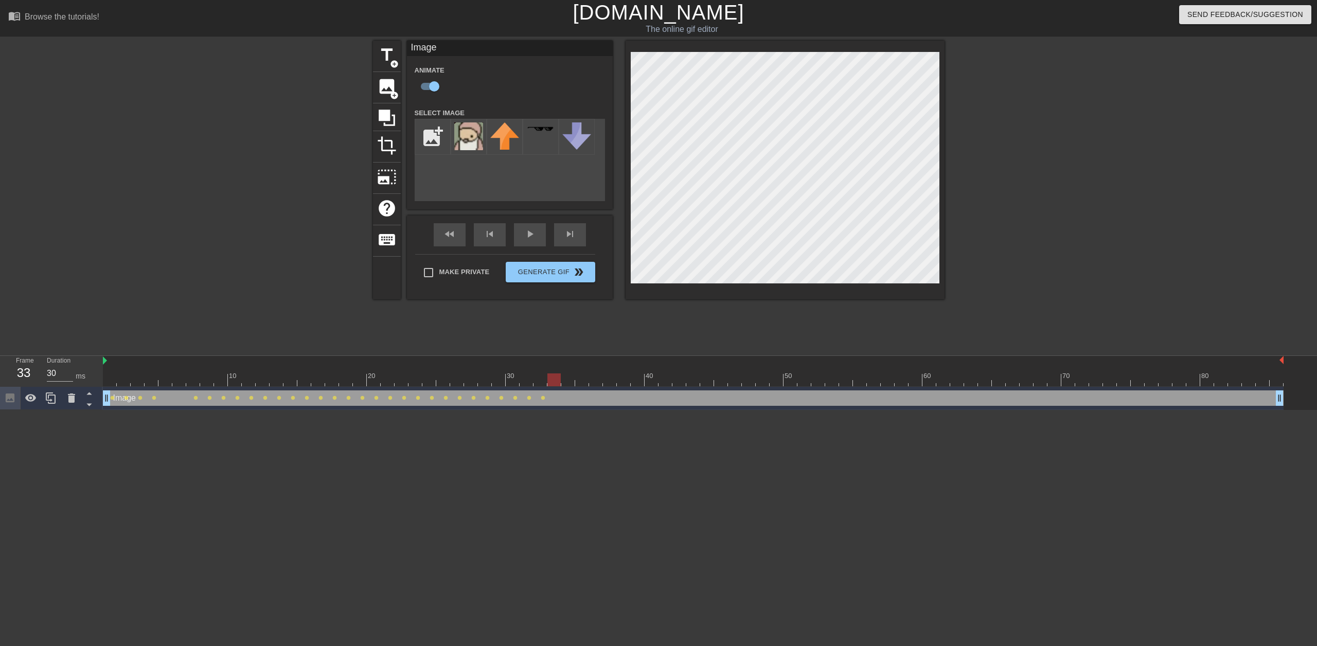
click at [559, 380] on div at bounding box center [693, 380] width 1181 height 13
click at [569, 384] on div at bounding box center [693, 380] width 1181 height 13
click at [583, 382] on div at bounding box center [693, 380] width 1181 height 13
click at [597, 384] on div at bounding box center [693, 380] width 1181 height 13
click at [611, 381] on div at bounding box center [693, 380] width 1181 height 13
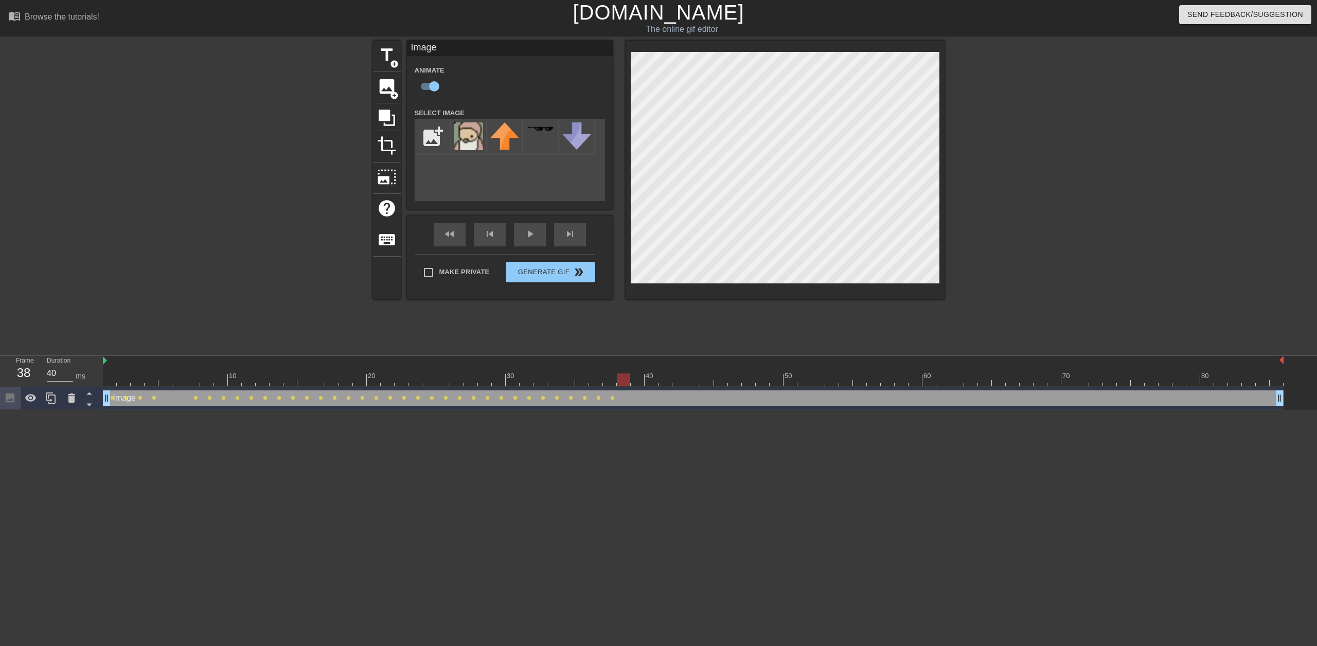
click at [626, 385] on div at bounding box center [693, 380] width 1181 height 13
click at [641, 382] on div at bounding box center [693, 380] width 1181 height 13
click at [651, 382] on div at bounding box center [693, 380] width 1181 height 13
click at [663, 380] on div at bounding box center [693, 380] width 1181 height 13
click at [682, 383] on div at bounding box center [693, 380] width 1181 height 13
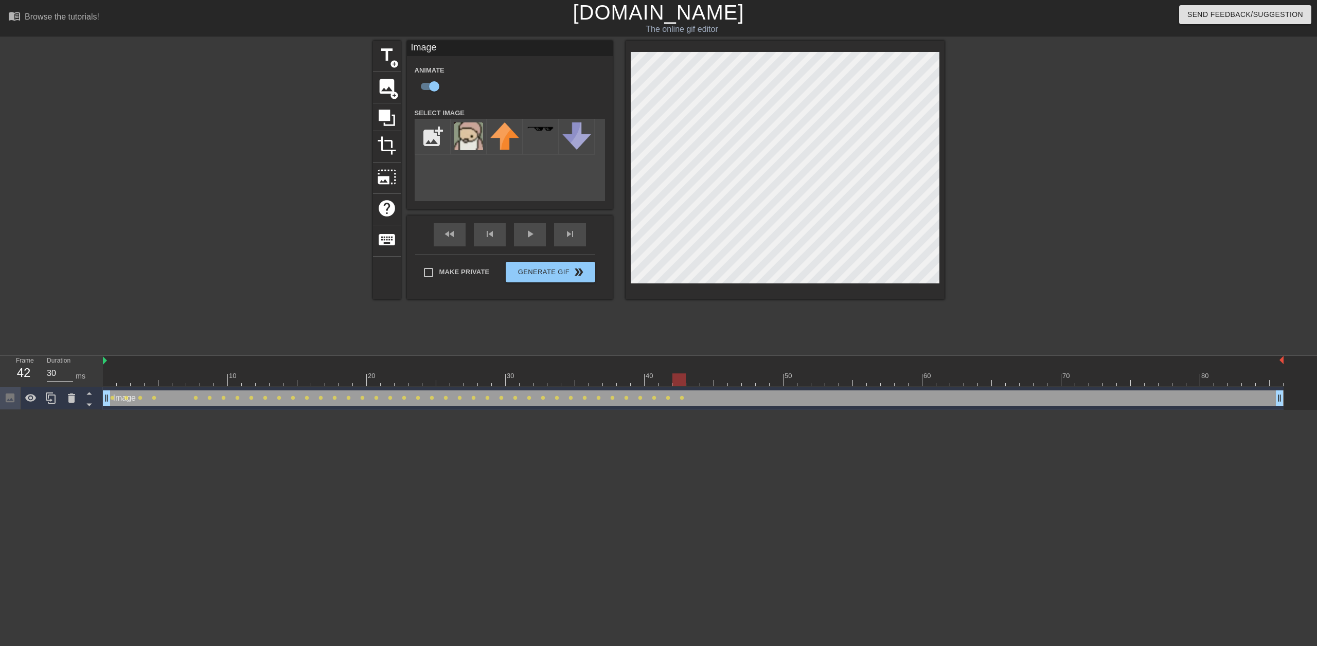
click at [692, 382] on div at bounding box center [693, 380] width 1181 height 13
click at [711, 382] on div at bounding box center [693, 380] width 1181 height 13
click at [722, 381] on div at bounding box center [693, 380] width 1181 height 13
click at [735, 381] on div at bounding box center [693, 380] width 1181 height 13
click at [750, 382] on div at bounding box center [693, 380] width 1181 height 13
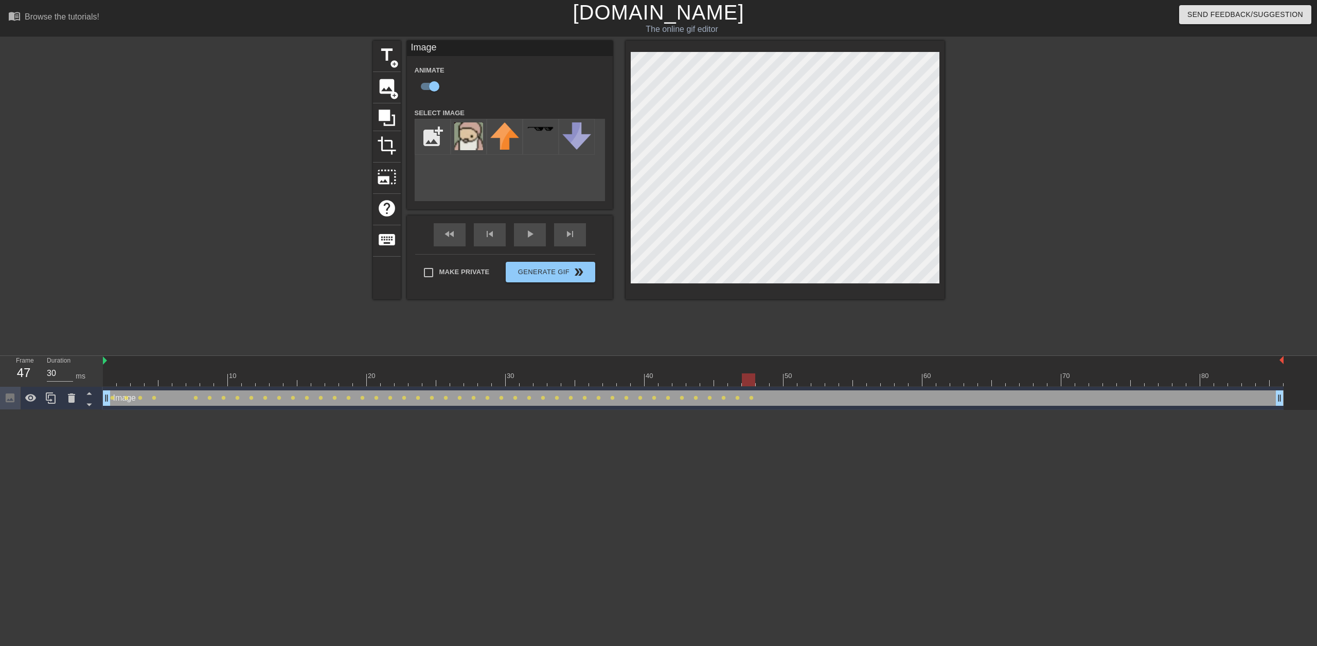
click at [766, 382] on div at bounding box center [693, 380] width 1181 height 13
click at [778, 385] on div at bounding box center [693, 380] width 1181 height 13
click at [792, 386] on div at bounding box center [693, 380] width 1181 height 13
click at [801, 383] on div at bounding box center [693, 380] width 1181 height 13
click at [819, 382] on div at bounding box center [693, 380] width 1181 height 13
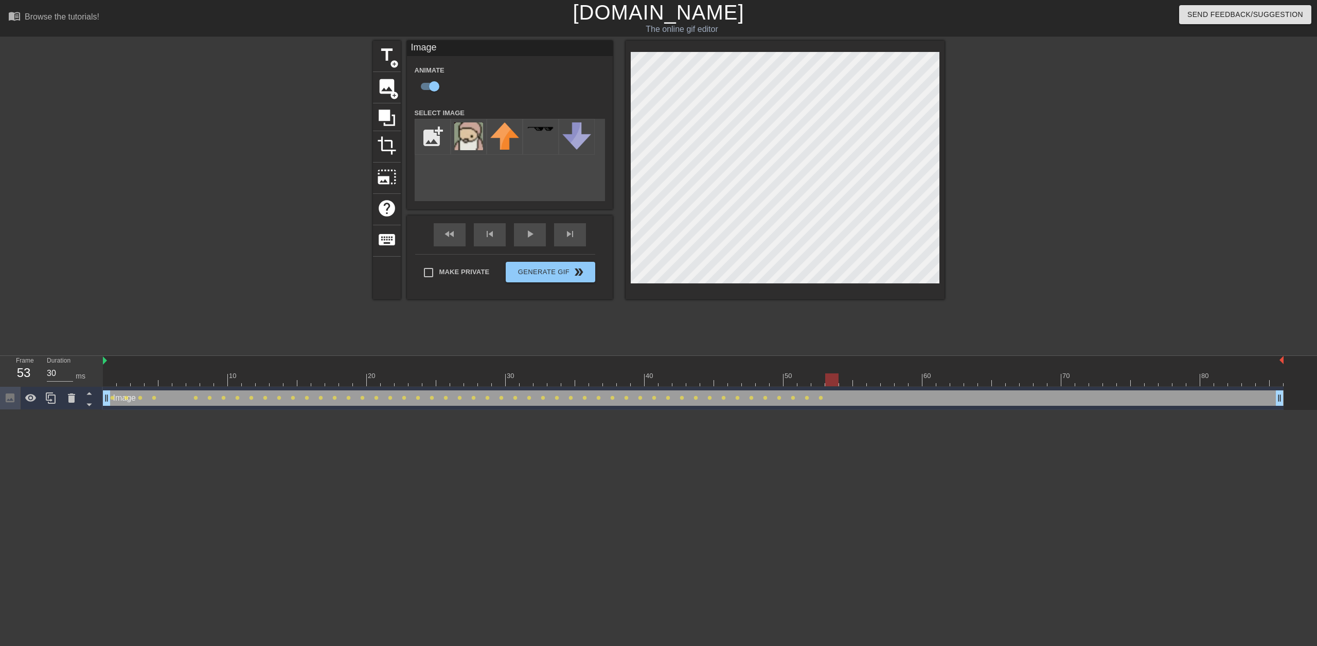
click at [835, 383] on div at bounding box center [693, 380] width 1181 height 13
click at [846, 384] on div at bounding box center [693, 380] width 1181 height 13
click at [861, 382] on div at bounding box center [693, 380] width 1181 height 13
click at [873, 383] on div at bounding box center [693, 380] width 1181 height 13
click at [890, 381] on div at bounding box center [693, 380] width 1181 height 13
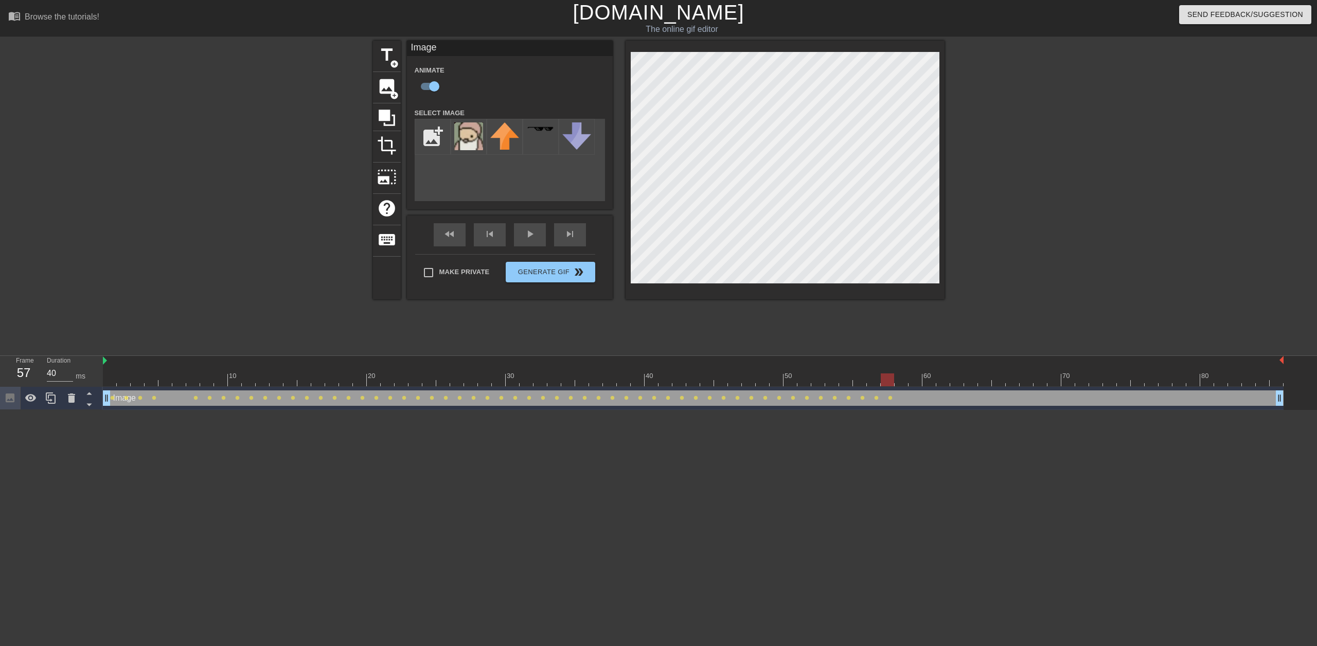
click at [904, 382] on div at bounding box center [693, 380] width 1181 height 13
click at [918, 384] on div at bounding box center [693, 380] width 1181 height 13
click at [931, 383] on div at bounding box center [693, 380] width 1181 height 13
click at [945, 385] on div at bounding box center [693, 380] width 1181 height 13
click at [958, 385] on div at bounding box center [693, 380] width 1181 height 13
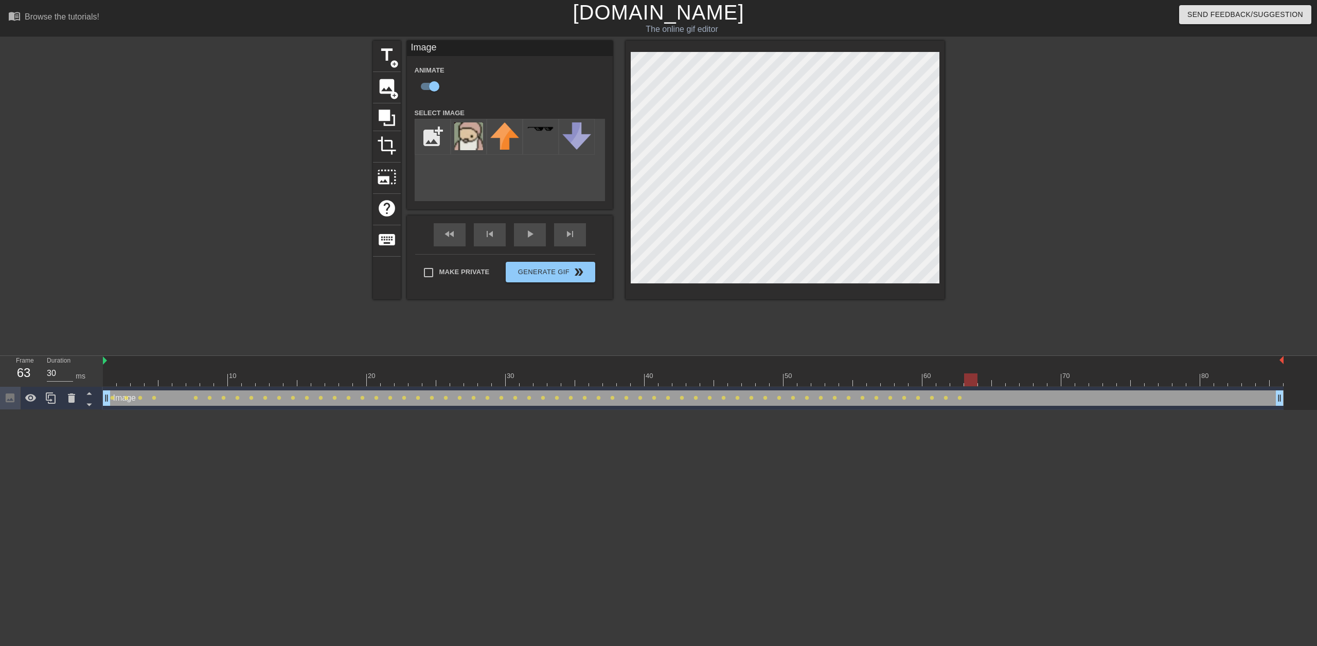
click at [972, 382] on div at bounding box center [693, 380] width 1181 height 13
click at [989, 382] on div at bounding box center [693, 380] width 1181 height 13
click at [998, 382] on div at bounding box center [693, 380] width 1181 height 13
click at [1012, 384] on div at bounding box center [693, 380] width 1181 height 13
click at [1025, 383] on div at bounding box center [693, 380] width 1181 height 13
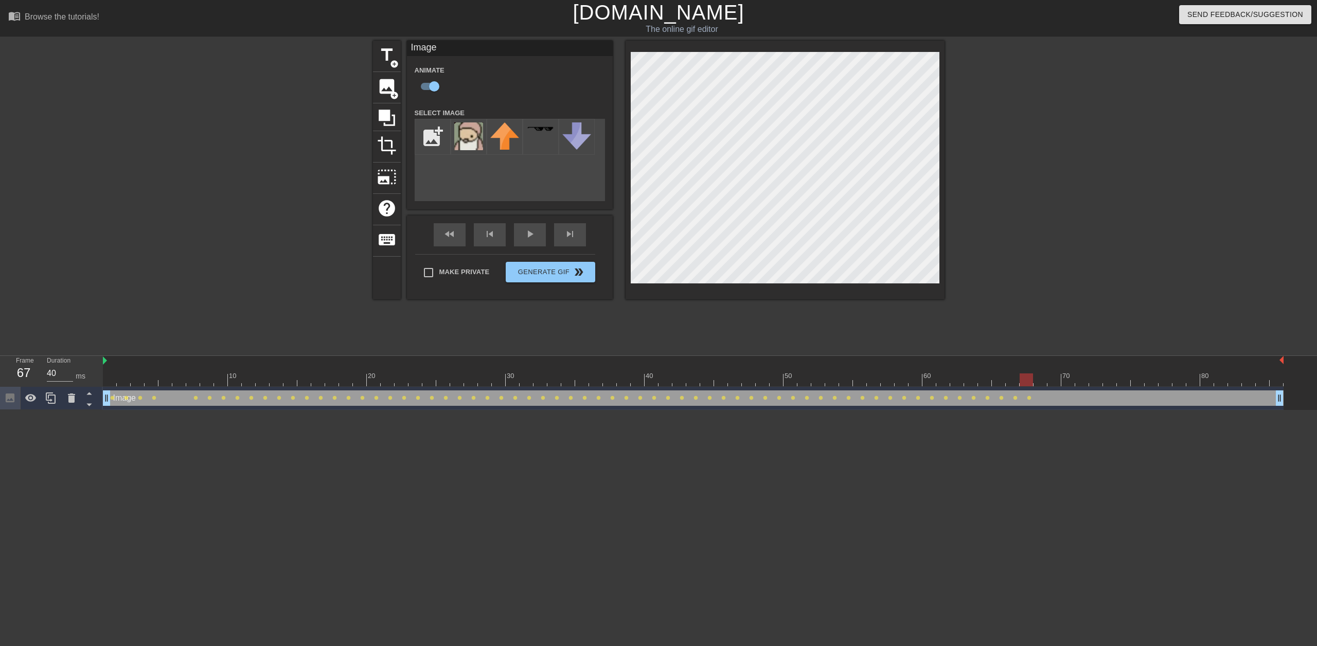
click at [1041, 387] on div "Image drag_handle drag_handle lens lens lens lens lens lens lens lens lens lens…" at bounding box center [693, 398] width 1181 height 23
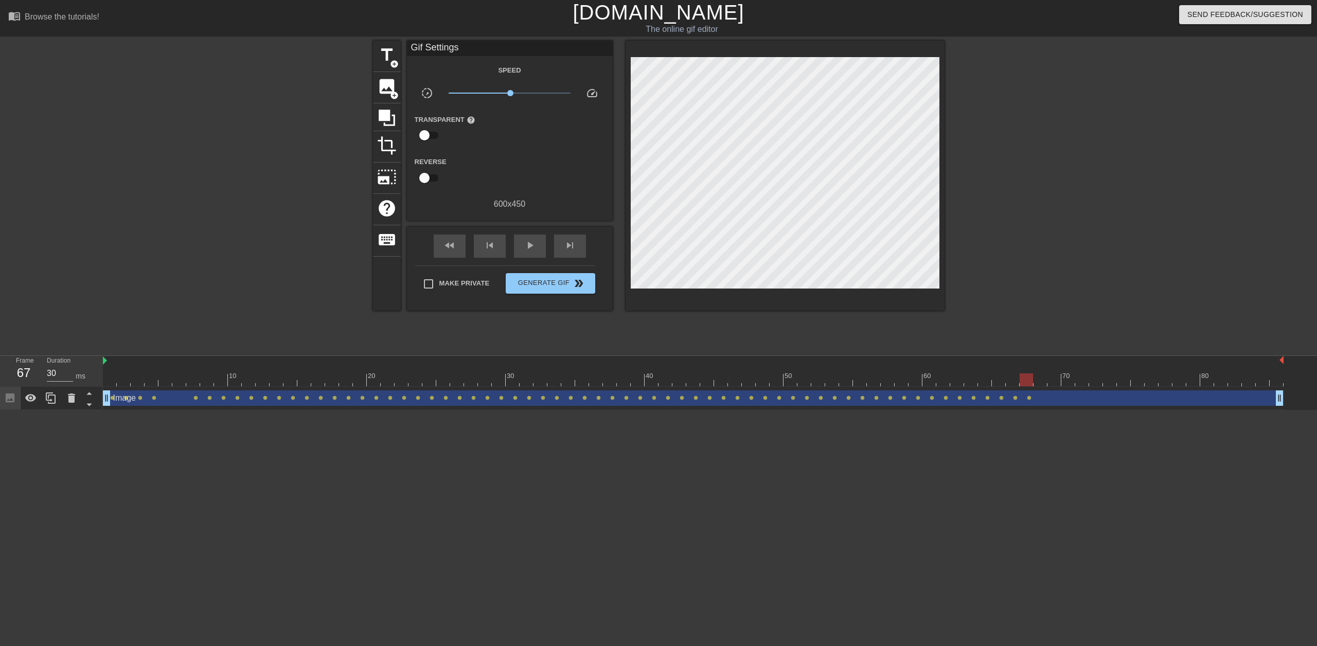
click at [1041, 384] on div at bounding box center [693, 380] width 1181 height 13
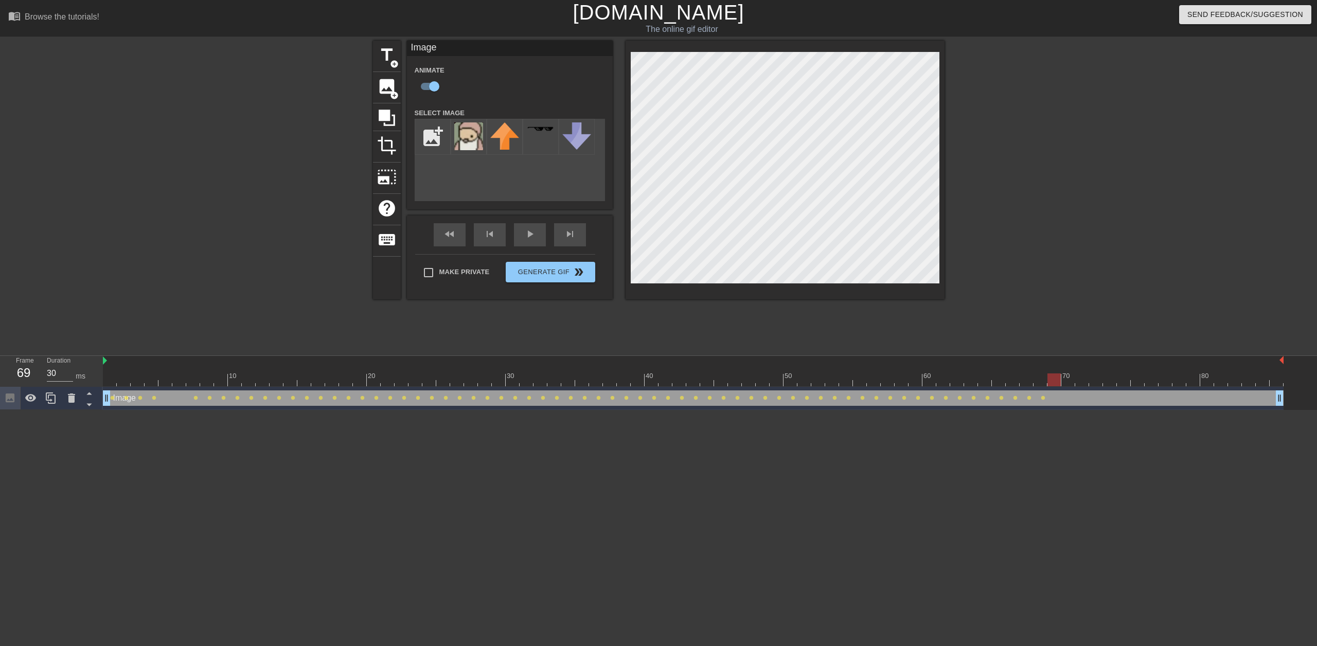
click at [1055, 380] on div at bounding box center [693, 380] width 1181 height 13
click at [1069, 383] on div at bounding box center [693, 380] width 1181 height 13
click at [1081, 382] on div at bounding box center [693, 380] width 1181 height 13
click at [1095, 382] on div at bounding box center [693, 380] width 1181 height 13
click at [695, 380] on div at bounding box center [693, 380] width 1181 height 13
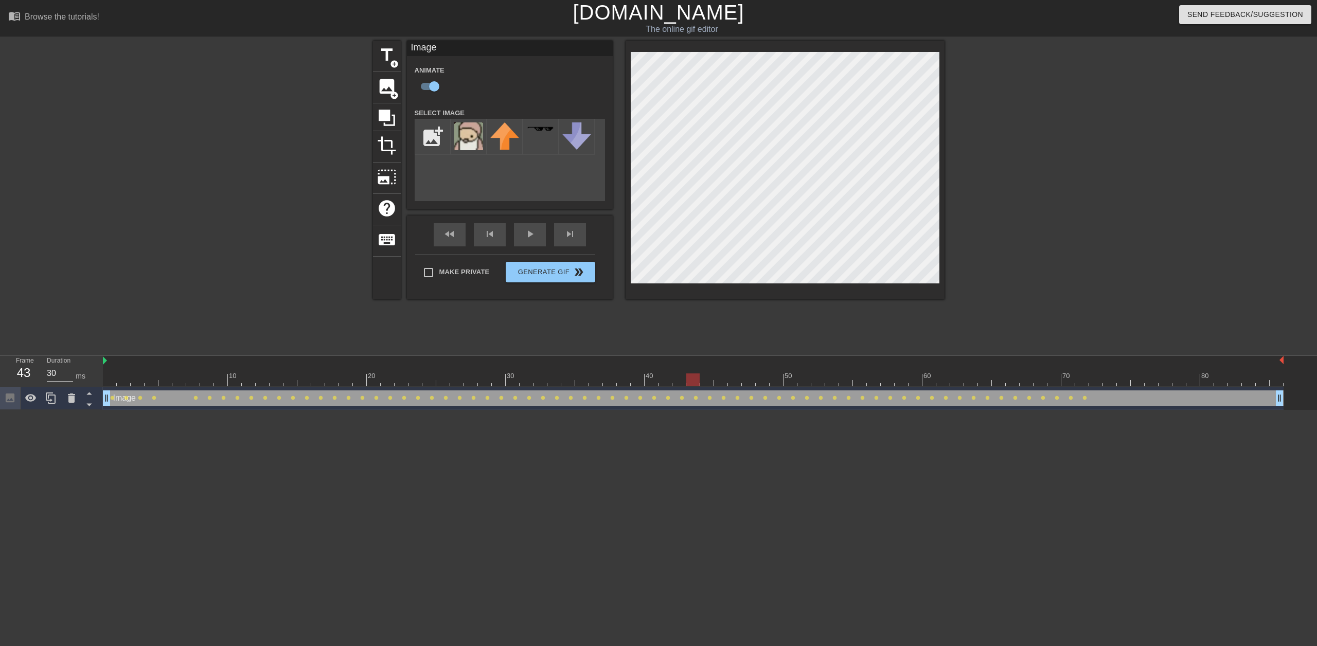
click at [1095, 384] on div at bounding box center [693, 380] width 1181 height 13
click at [1110, 380] on div at bounding box center [693, 380] width 1181 height 13
click at [1123, 379] on div at bounding box center [693, 380] width 1181 height 13
click at [1140, 379] on div at bounding box center [693, 380] width 1181 height 13
click at [1152, 384] on div at bounding box center [693, 380] width 1181 height 13
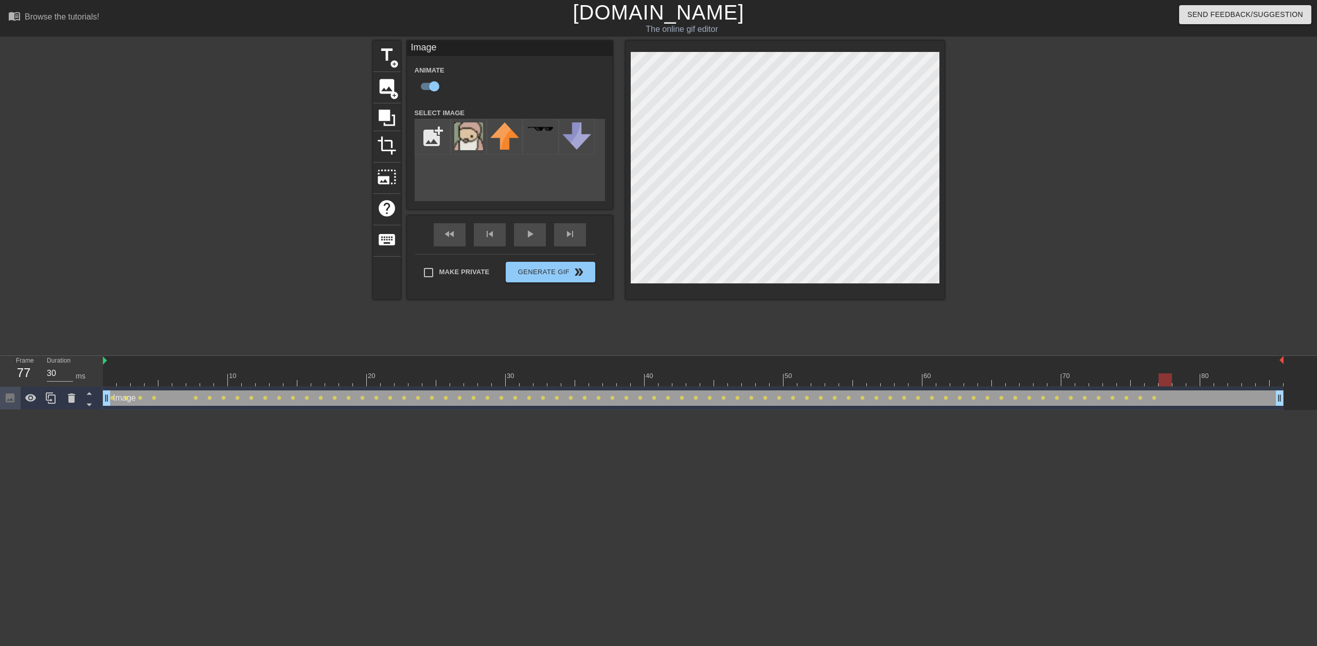
click at [1166, 384] on div at bounding box center [693, 380] width 1181 height 13
click at [1181, 379] on div at bounding box center [693, 380] width 1181 height 13
click at [1194, 379] on div at bounding box center [693, 380] width 1181 height 13
click at [1206, 382] on div at bounding box center [693, 380] width 1181 height 13
click at [1222, 383] on div at bounding box center [693, 380] width 1181 height 13
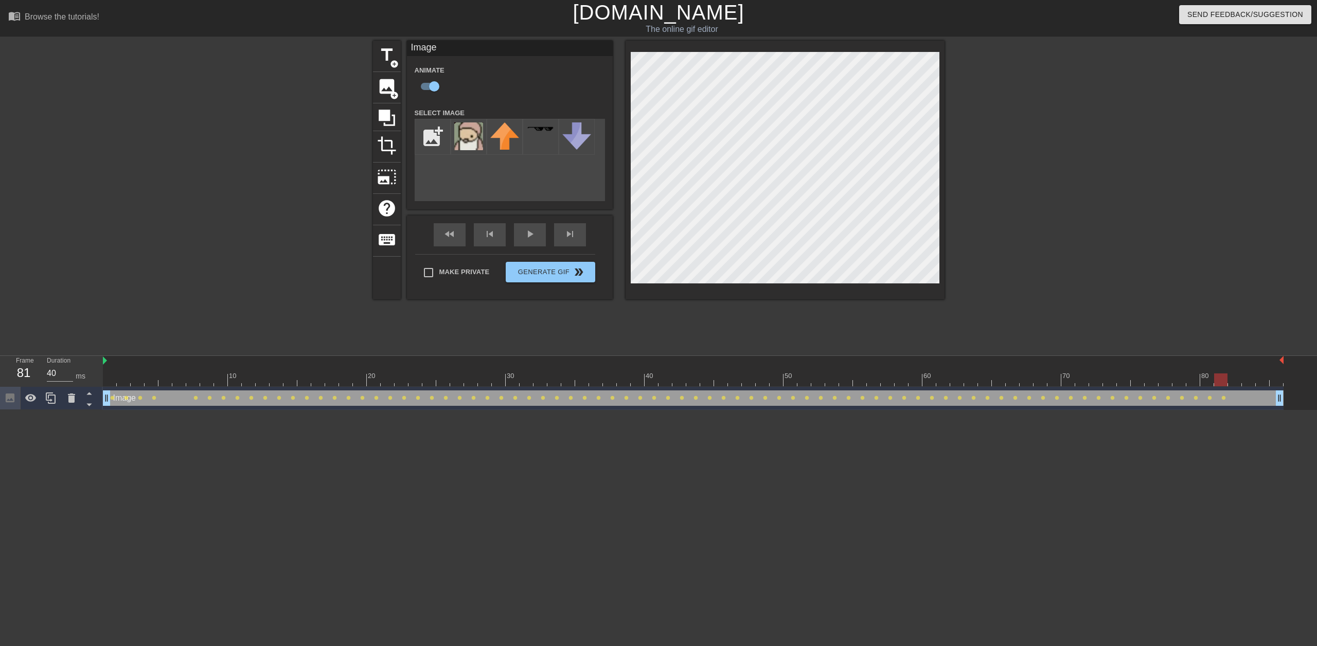
click at [1232, 383] on div at bounding box center [693, 380] width 1181 height 13
click at [1251, 381] on div at bounding box center [693, 380] width 1181 height 13
click at [1259, 384] on div at bounding box center [693, 380] width 1181 height 13
click at [1274, 383] on div at bounding box center [693, 380] width 1181 height 13
click at [1263, 383] on div at bounding box center [693, 380] width 1181 height 13
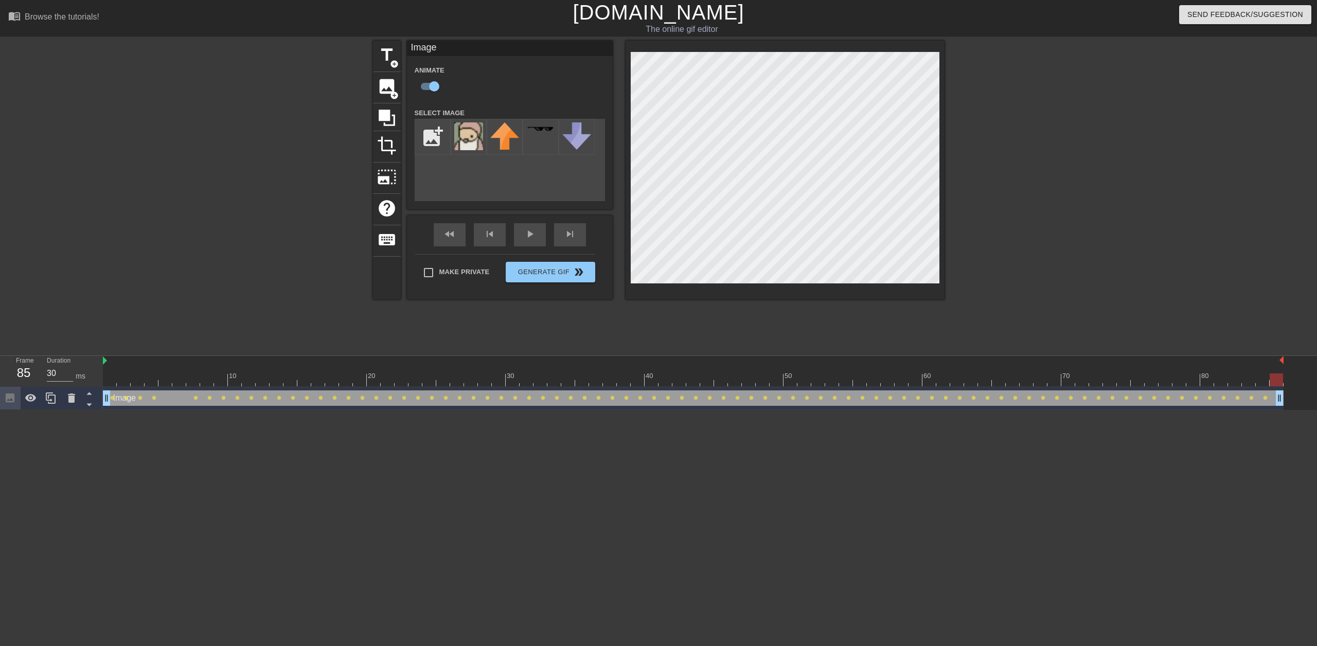
click at [1276, 384] on div at bounding box center [693, 380] width 1181 height 13
click at [10, 397] on icon at bounding box center [10, 398] width 9 height 9
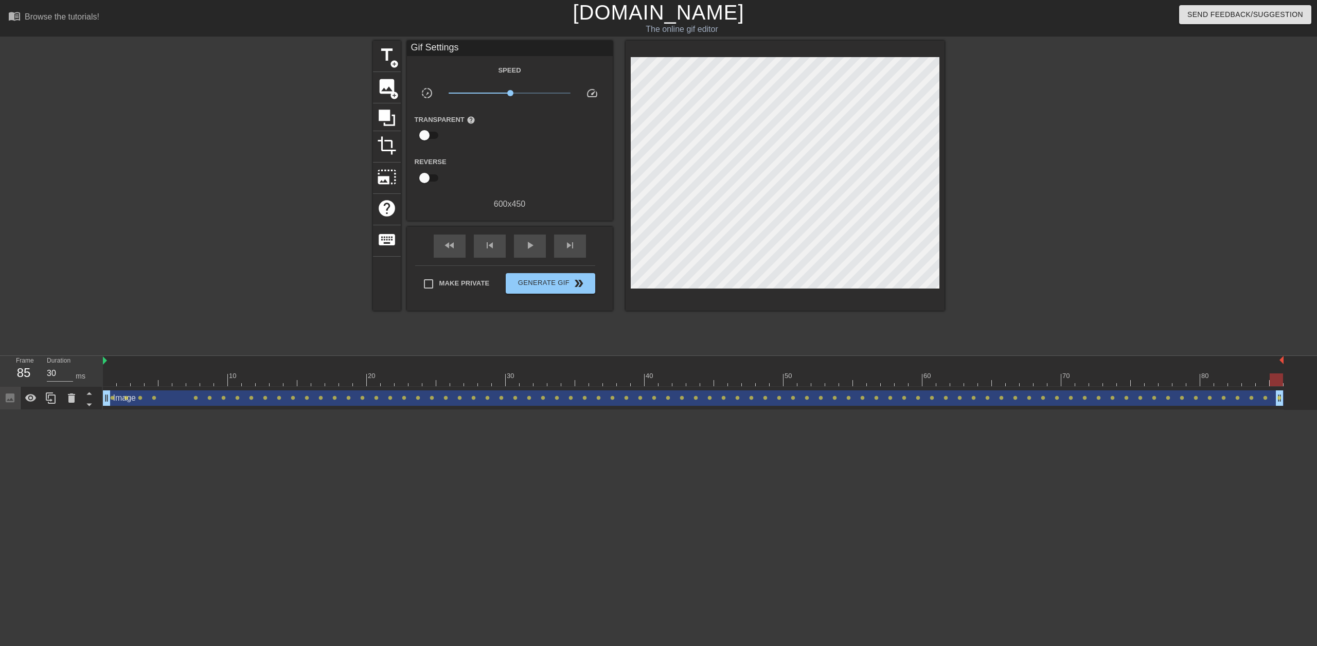
drag, startPoint x: 108, startPoint y: 386, endPoint x: 125, endPoint y: 386, distance: 17.0
click at [125, 386] on div "10 20 30 40 50 60 70 80" at bounding box center [693, 371] width 1181 height 31
click at [514, 91] on span "x1.04" at bounding box center [510, 93] width 6 height 6
drag, startPoint x: 507, startPoint y: 93, endPoint x: 471, endPoint y: 94, distance: 35.5
click at [471, 94] on span "x0.234" at bounding box center [510, 93] width 122 height 12
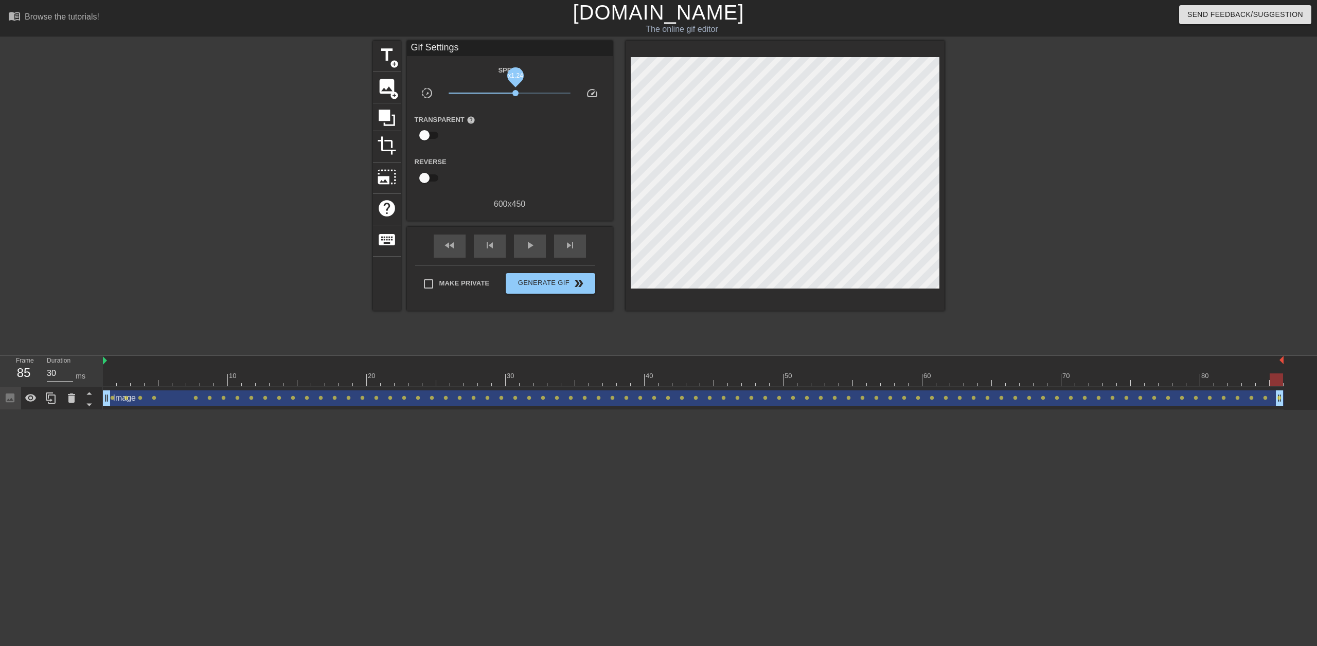
drag, startPoint x: 471, startPoint y: 94, endPoint x: 516, endPoint y: 95, distance: 44.8
click at [516, 95] on span "x1.24" at bounding box center [515, 93] width 6 height 6
click at [524, 241] on span "play_arrow" at bounding box center [530, 245] width 12 height 12
type input "40"
click at [545, 274] on button "Generate Gif double_arrow" at bounding box center [550, 283] width 89 height 21
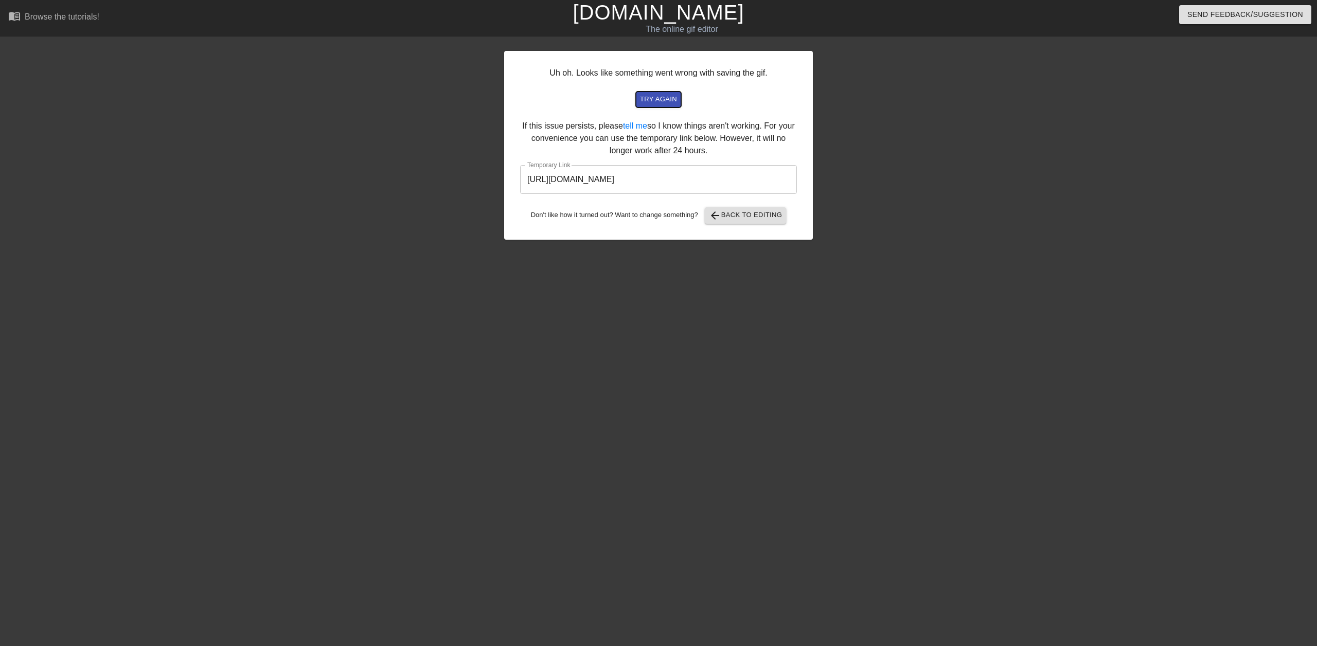
click at [662, 96] on span "try again" at bounding box center [658, 100] width 37 height 12
drag, startPoint x: 729, startPoint y: 187, endPoint x: 491, endPoint y: 191, distance: 237.7
click at [491, 191] on div "Uh oh. Looks like something went wrong with saving the gif. try again If this i…" at bounding box center [658, 195] width 1317 height 309
click at [720, 181] on input "[URL][DOMAIN_NAME]" at bounding box center [658, 179] width 277 height 29
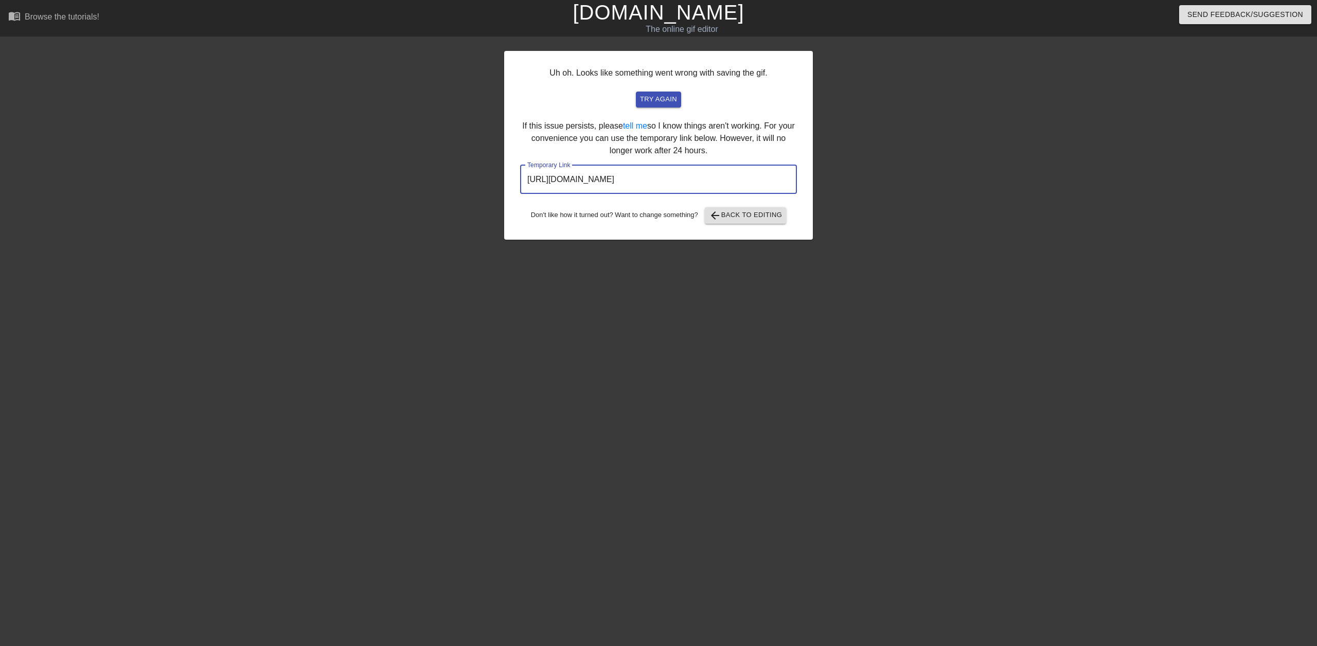
click at [720, 181] on input "[URL][DOMAIN_NAME]" at bounding box center [658, 179] width 277 height 29
